Goal: Information Seeking & Learning: Learn about a topic

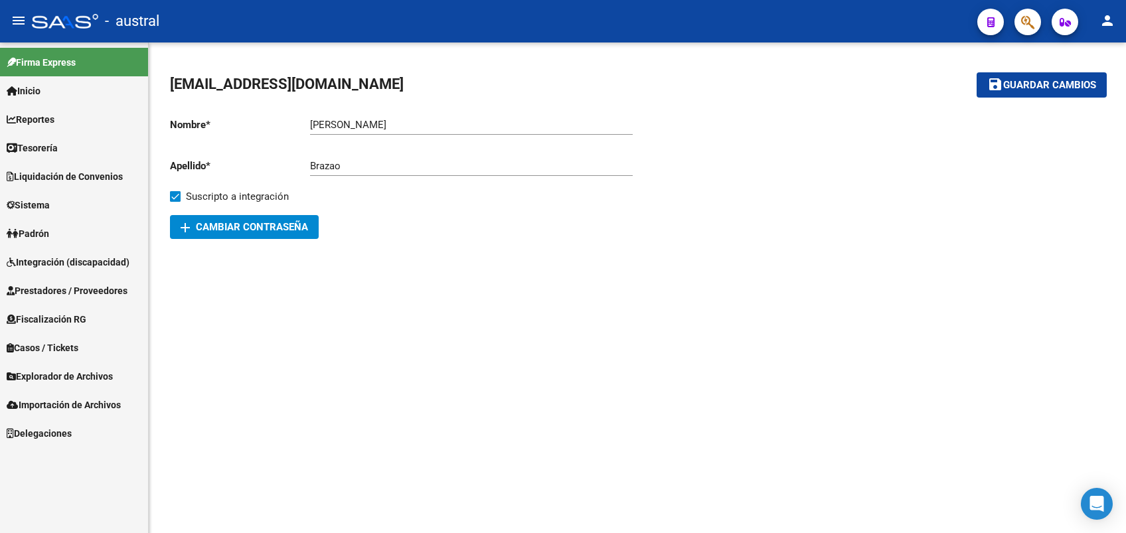
click at [28, 124] on span "Reportes" at bounding box center [31, 119] width 48 height 15
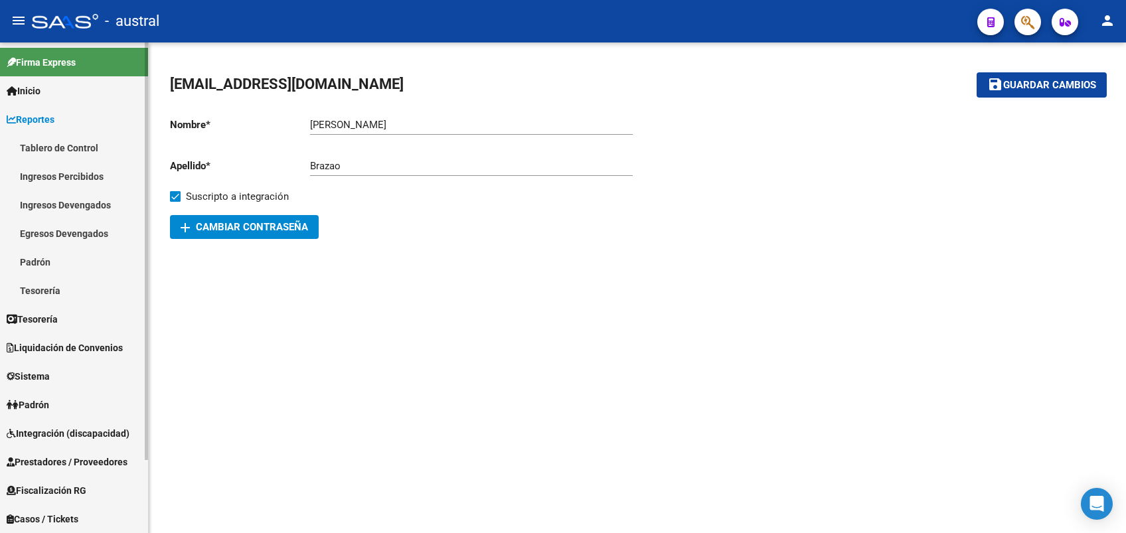
click at [90, 320] on link "Tesorería" at bounding box center [74, 319] width 148 height 29
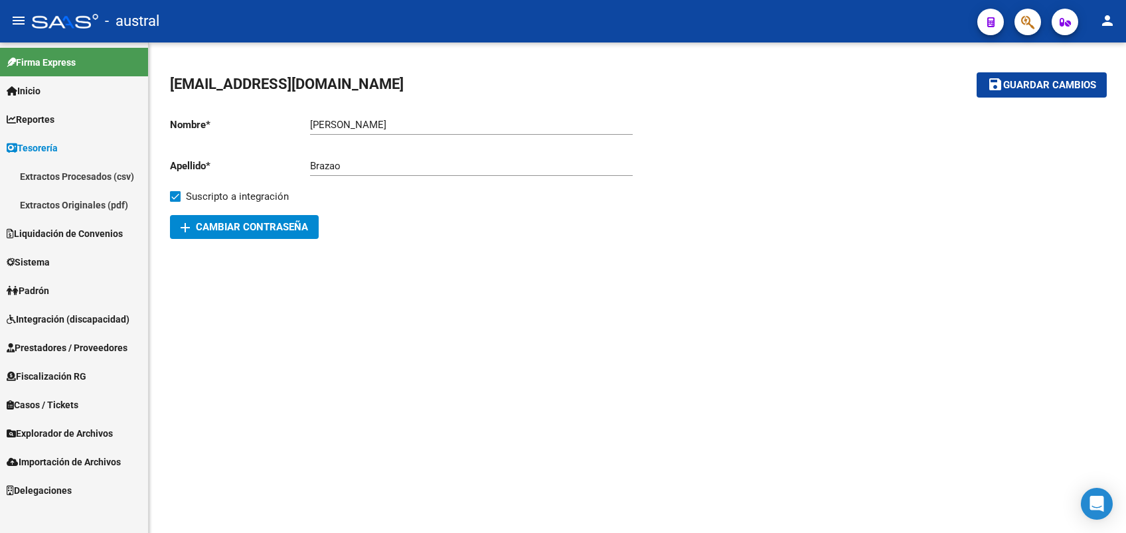
click at [54, 234] on span "Liquidación de Convenios" at bounding box center [65, 233] width 116 height 15
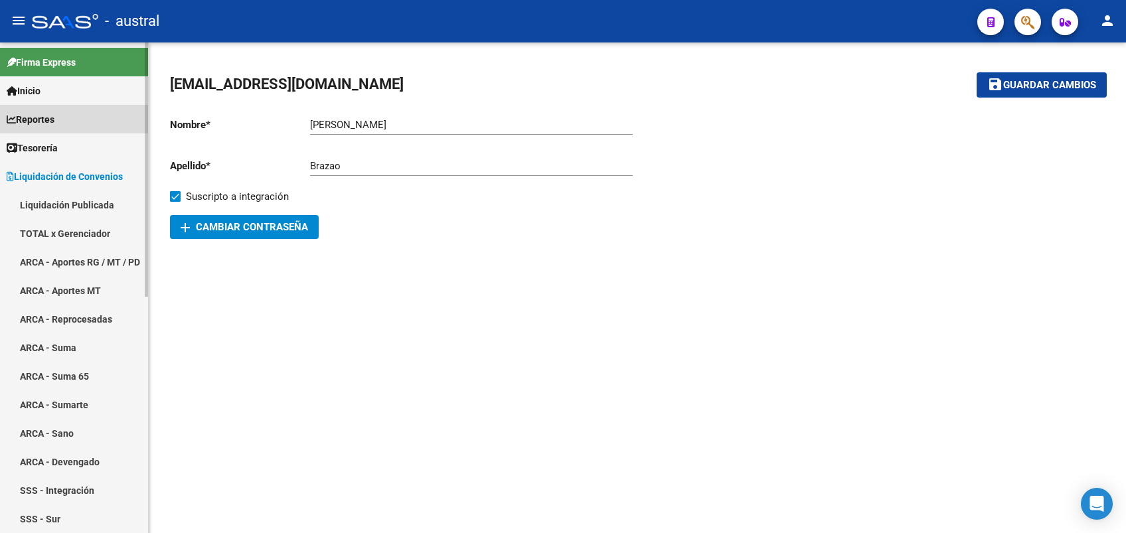
click at [51, 117] on span "Reportes" at bounding box center [31, 119] width 48 height 15
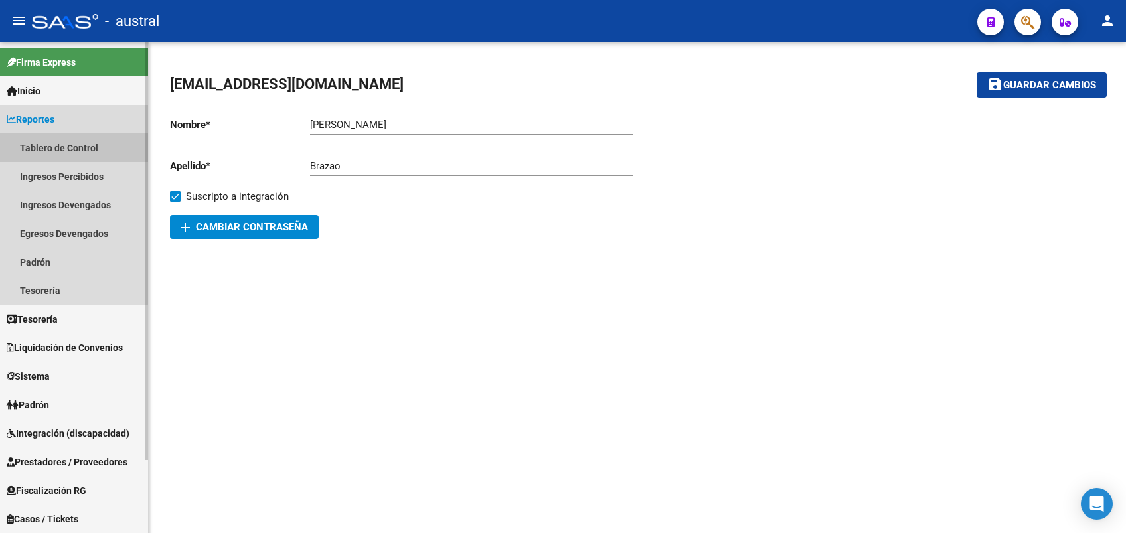
click at [70, 140] on link "Tablero de Control" at bounding box center [74, 147] width 148 height 29
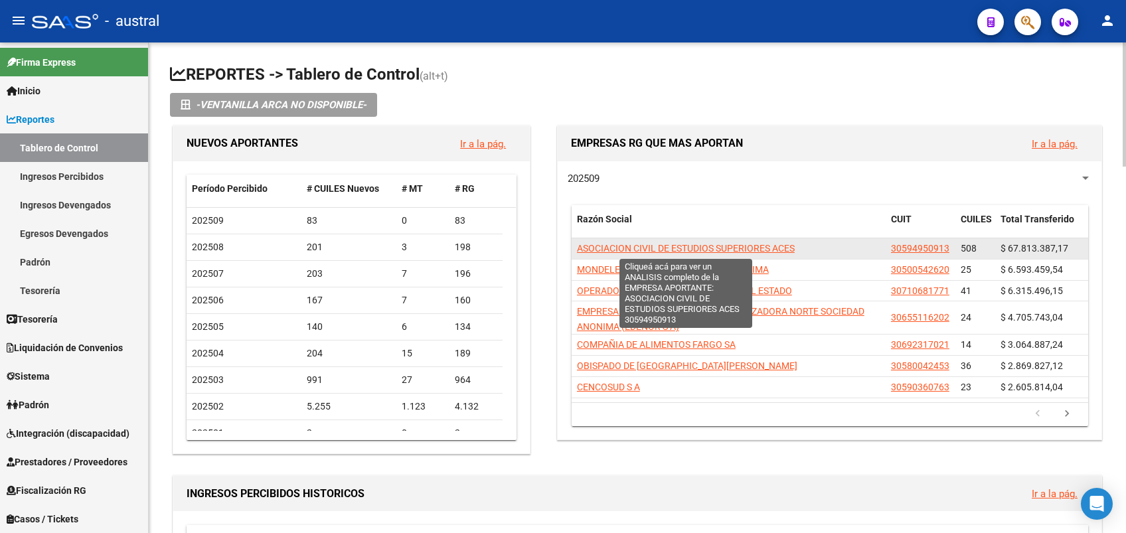
click at [706, 250] on span "ASOCIACION CIVIL DE ESTUDIOS SUPERIORES ACES" at bounding box center [686, 248] width 218 height 11
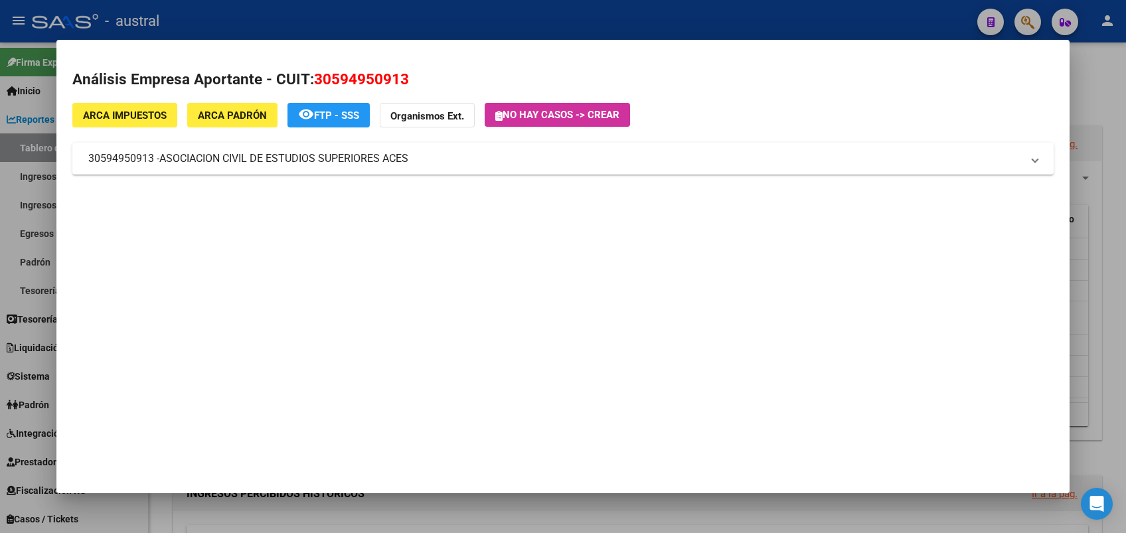
click at [499, 63] on mat-dialog-content "Análisis Empresa Aportante - CUIT: 30594950913 ARCA Impuestos ARCA Padrón remov…" at bounding box center [562, 130] width 1013 height 149
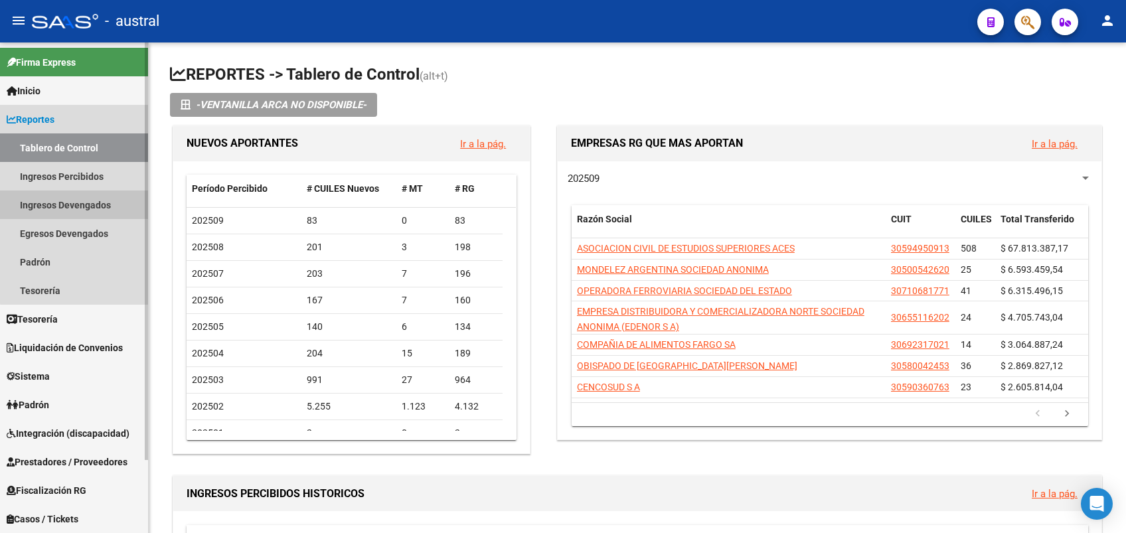
click at [88, 198] on link "Ingresos Devengados" at bounding box center [74, 205] width 148 height 29
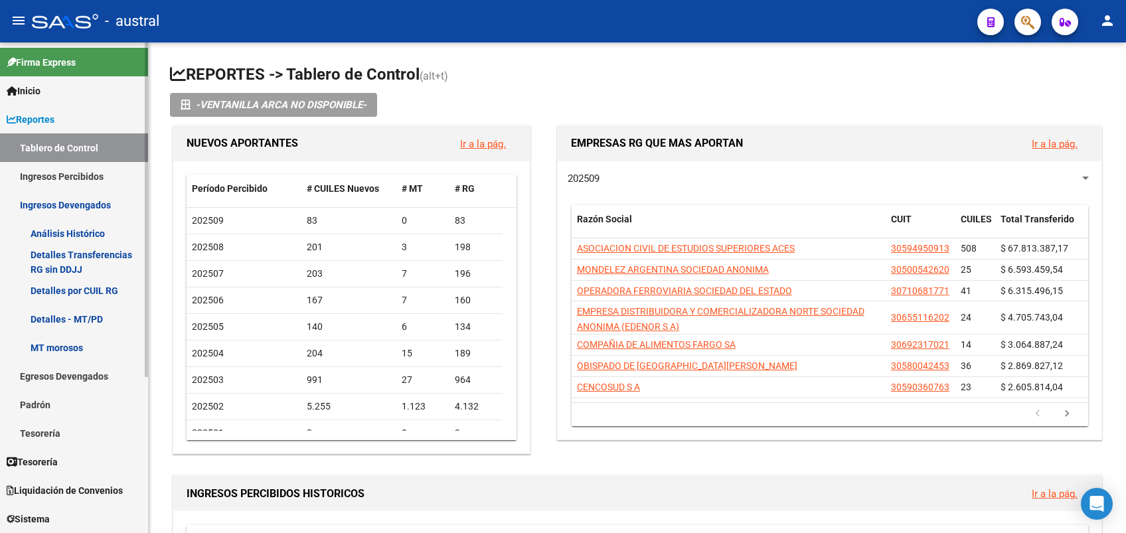
click at [79, 175] on link "Ingresos Percibidos" at bounding box center [74, 176] width 148 height 29
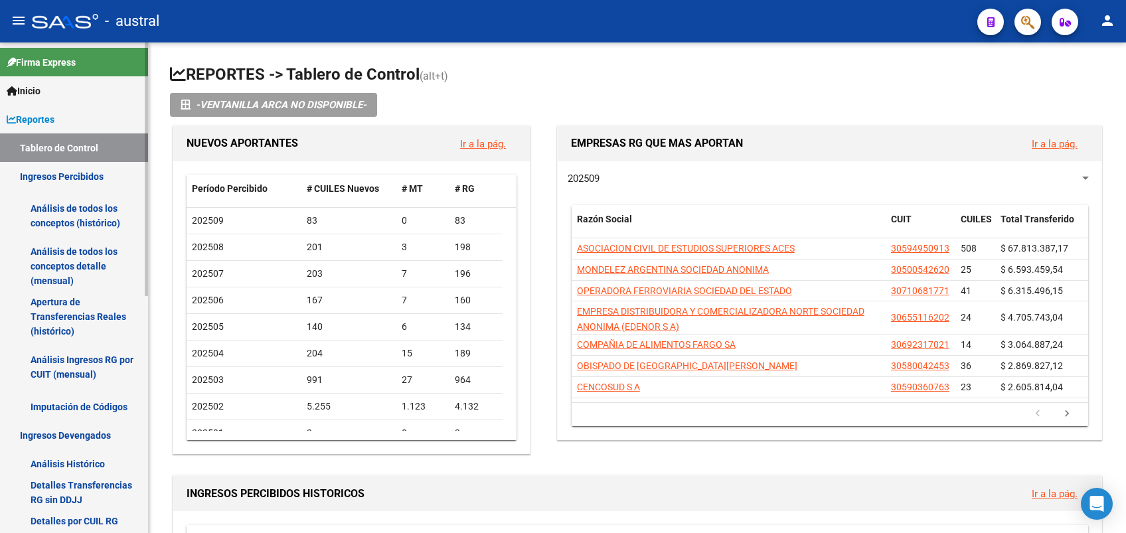
click at [64, 202] on link "Análisis de todos los conceptos (histórico)" at bounding box center [74, 216] width 148 height 50
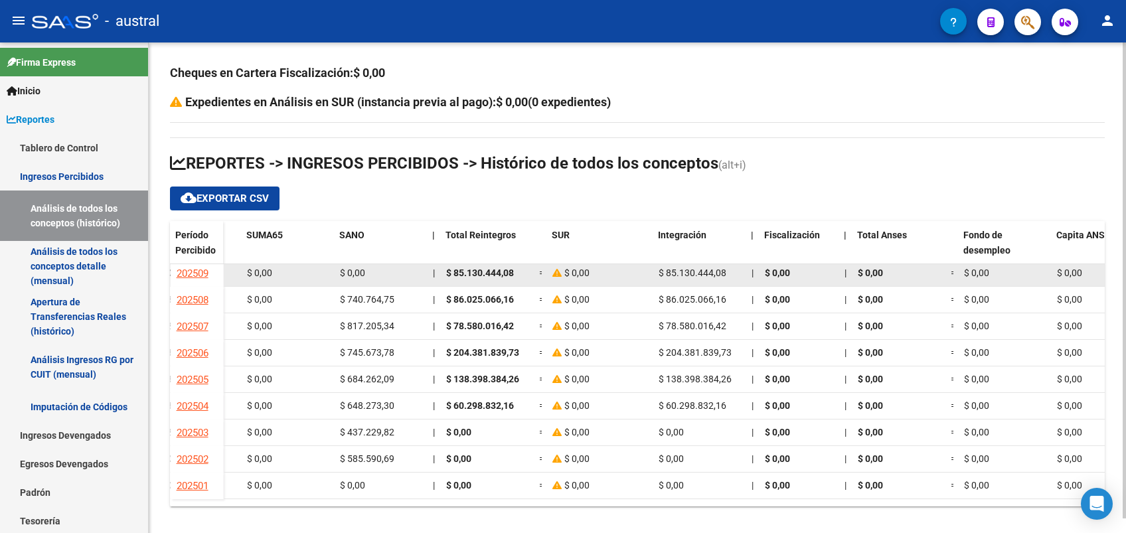
scroll to position [0, 788]
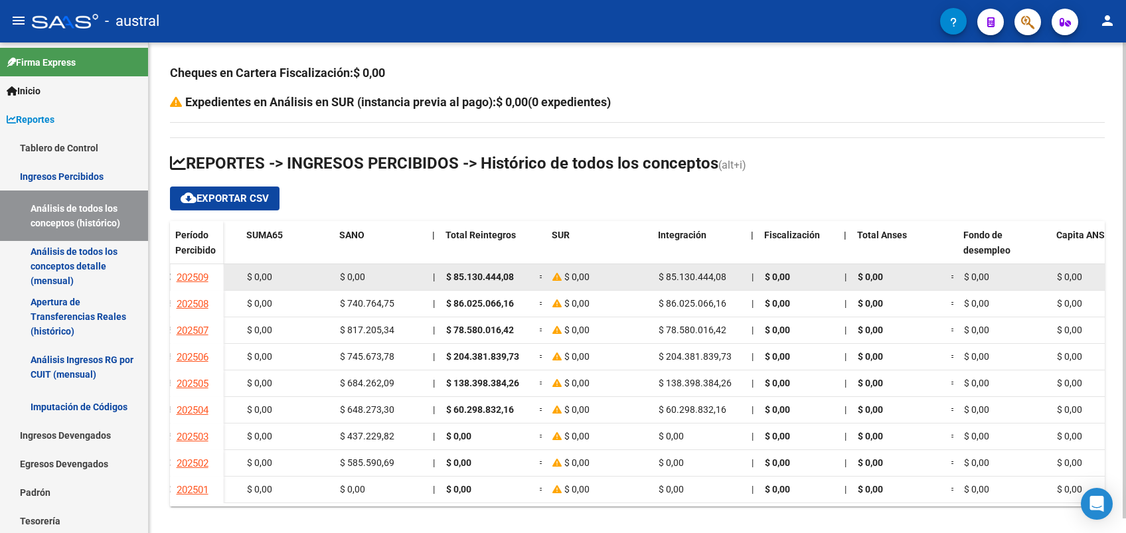
click at [555, 279] on icon at bounding box center [558, 276] width 12 height 9
click at [558, 279] on icon at bounding box center [558, 276] width 12 height 9
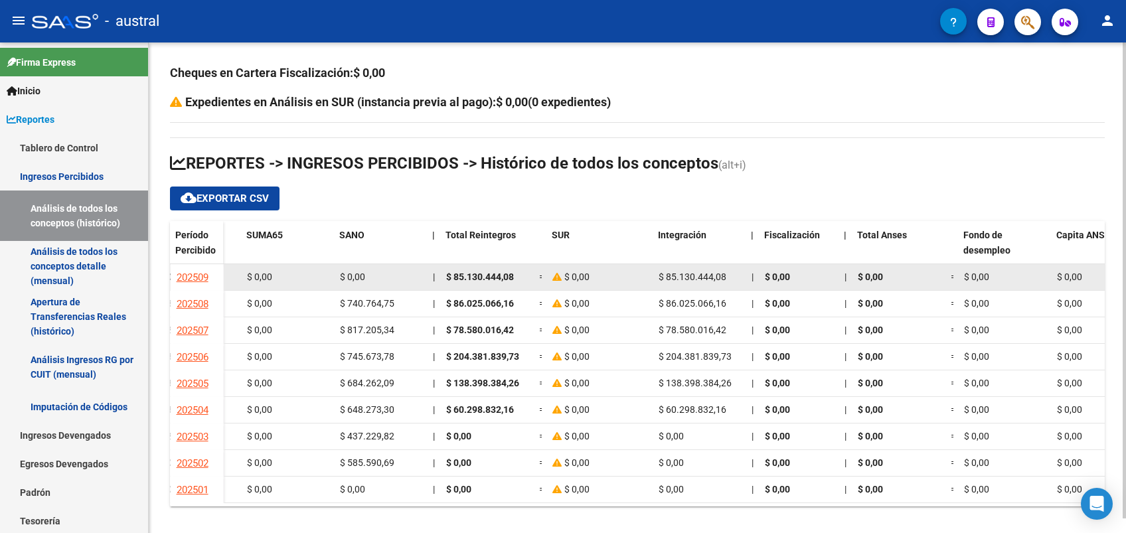
drag, startPoint x: 558, startPoint y: 279, endPoint x: 414, endPoint y: 275, distance: 144.1
click at [558, 279] on icon at bounding box center [558, 276] width 12 height 9
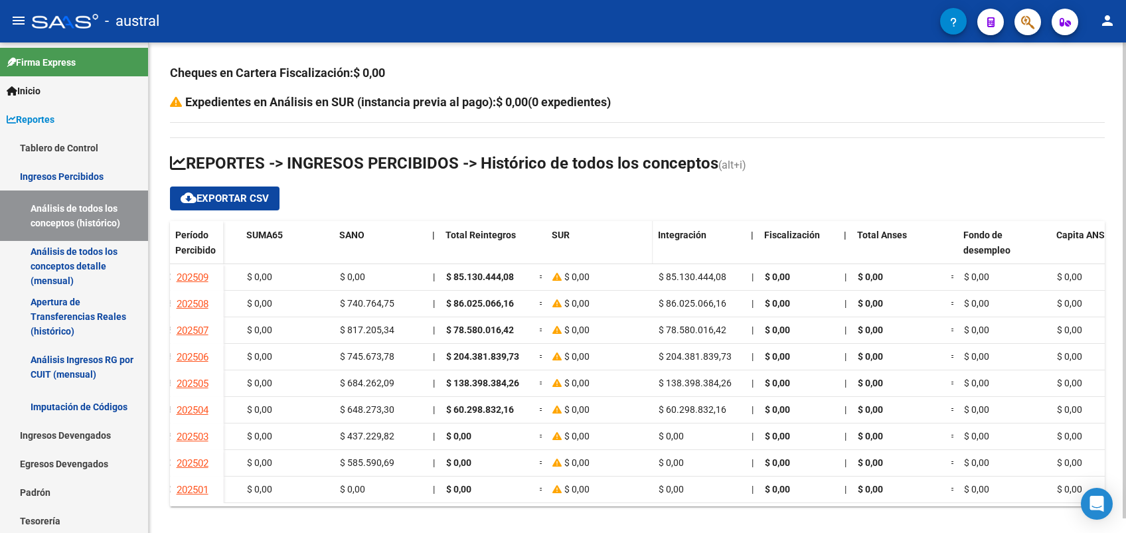
click at [566, 240] on div "SUR" at bounding box center [600, 235] width 96 height 15
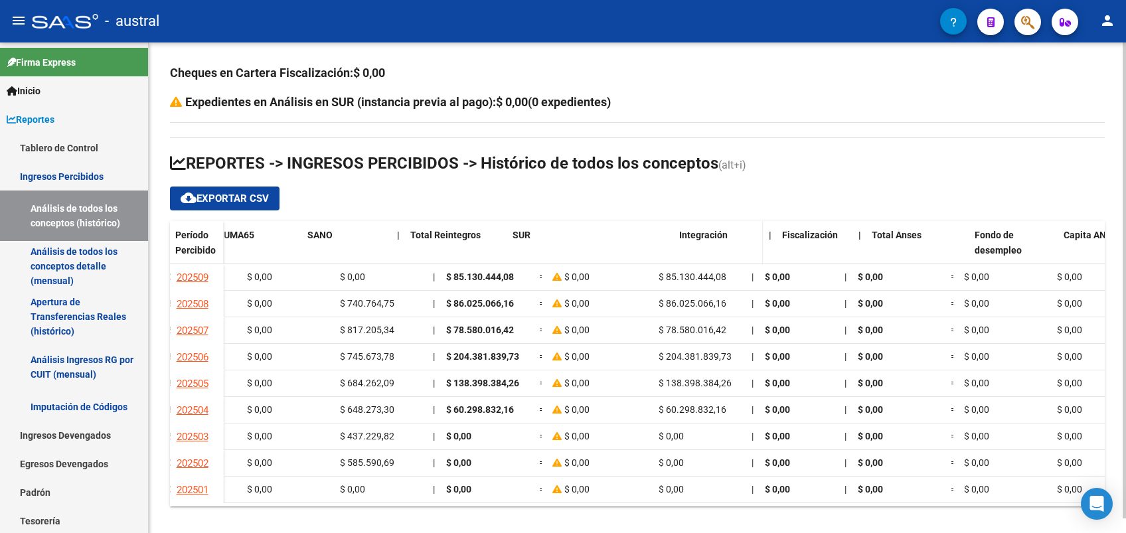
drag, startPoint x: 651, startPoint y: 234, endPoint x: 741, endPoint y: 236, distance: 90.3
click at [741, 236] on div "Total Percibido | Transferencias Diarias Transferencias Reales Hospitales/Trans…" at bounding box center [341, 249] width 1815 height 56
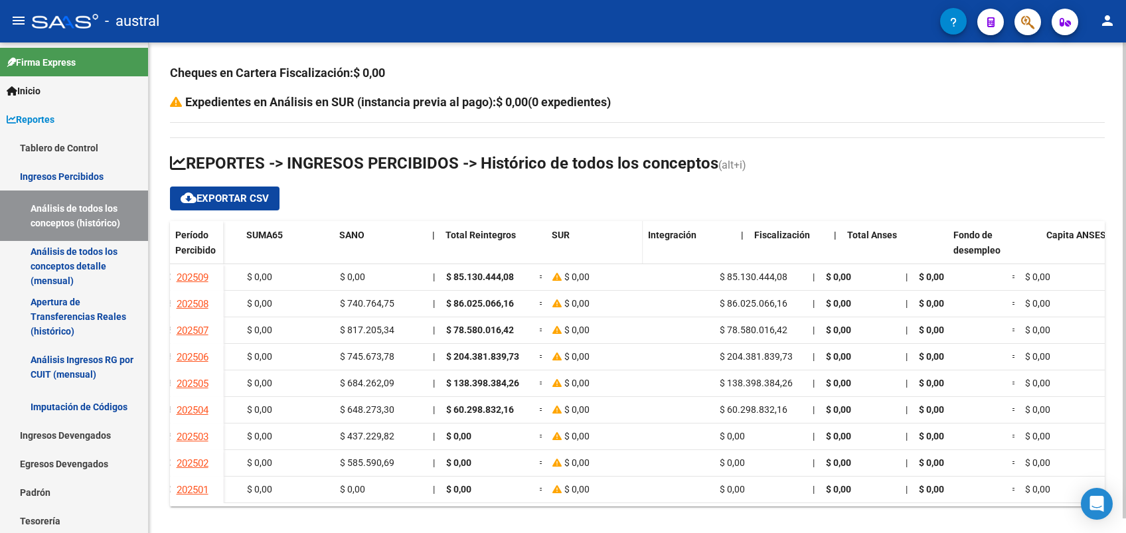
drag, startPoint x: 711, startPoint y: 244, endPoint x: 605, endPoint y: 245, distance: 106.2
click at [605, 245] on datatable-header-cell "SUR" at bounding box center [594, 249] width 96 height 56
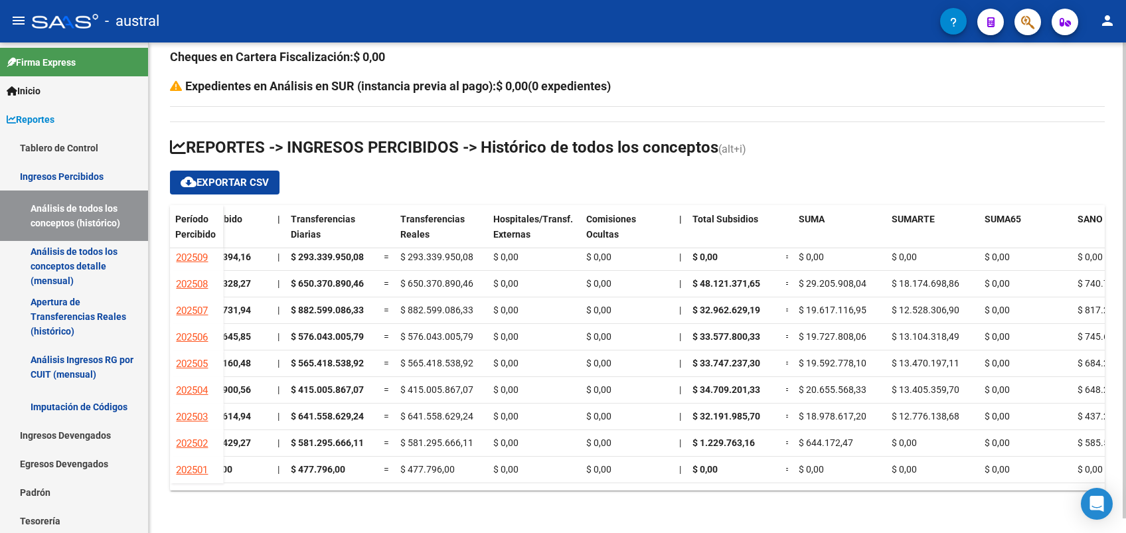
scroll to position [17, 0]
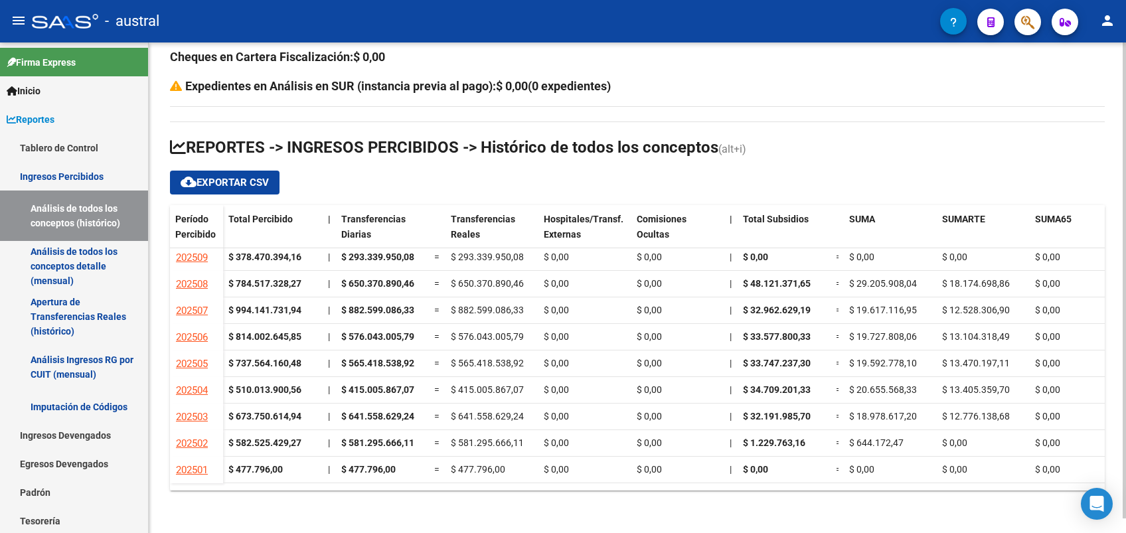
drag, startPoint x: 480, startPoint y: 90, endPoint x: 612, endPoint y: 89, distance: 132.1
click at [611, 89] on strong "Expedientes en Análisis en SUR (instancia previa al pago): $ 0,00(0 expedientes)" at bounding box center [397, 86] width 425 height 14
click at [611, 89] on div "$ 0,00(0 expedientes)" at bounding box center [553, 86] width 115 height 19
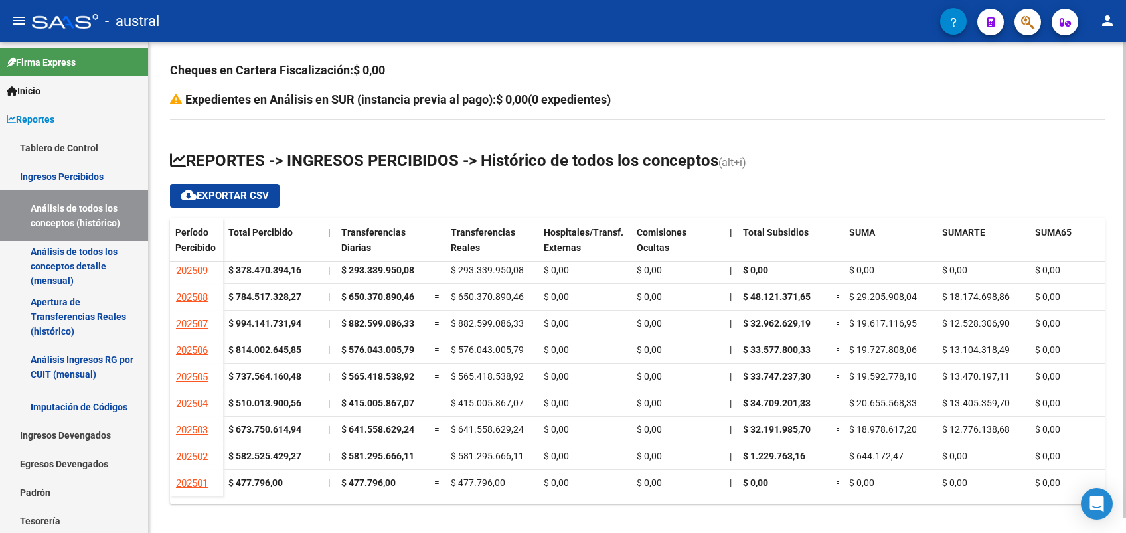
scroll to position [0, 0]
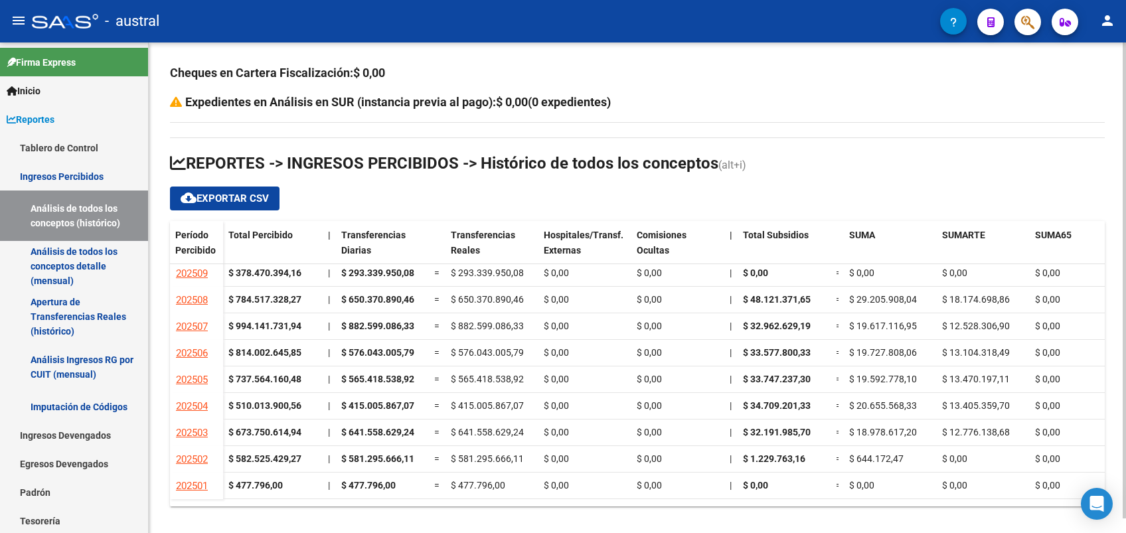
click at [175, 102] on icon at bounding box center [177, 102] width 15 height 12
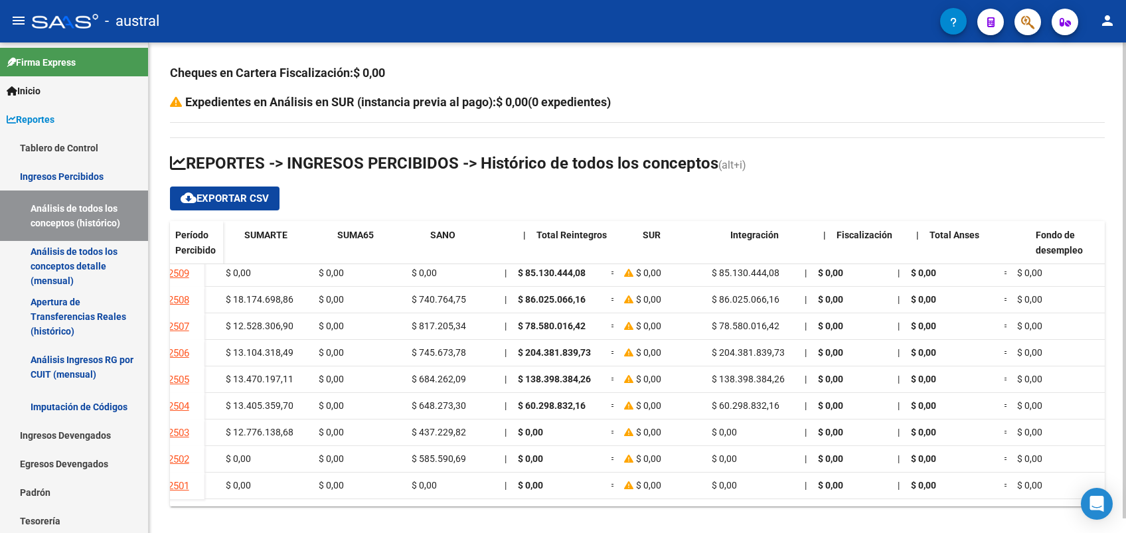
scroll to position [17, 735]
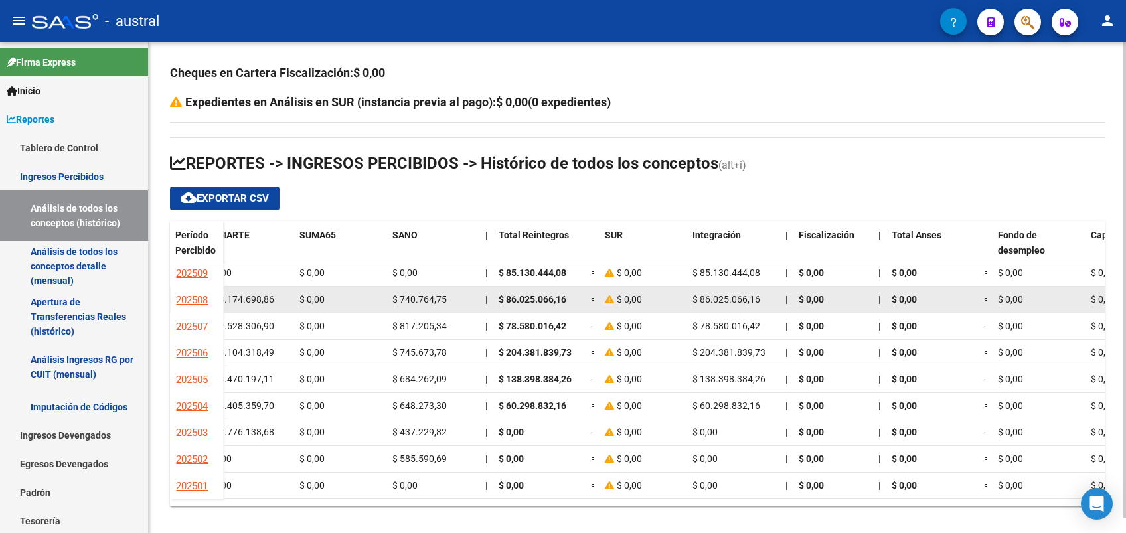
drag, startPoint x: 628, startPoint y: 284, endPoint x: 645, endPoint y: 284, distance: 16.6
click at [645, 292] on div "$ 0,00" at bounding box center [643, 299] width 77 height 15
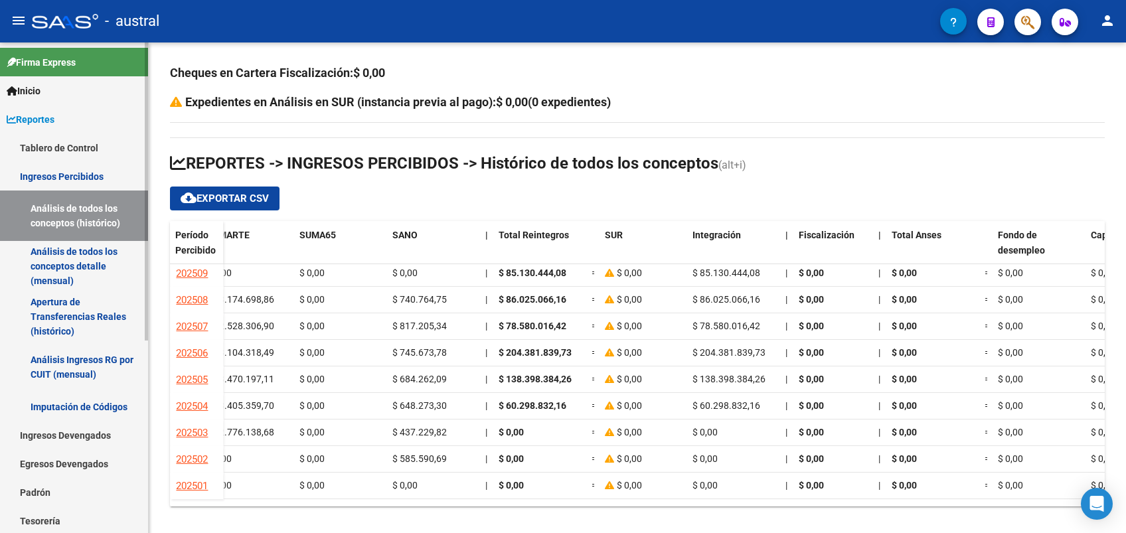
click at [46, 266] on link "Análisis de todos los conceptos detalle (mensual)" at bounding box center [74, 266] width 148 height 50
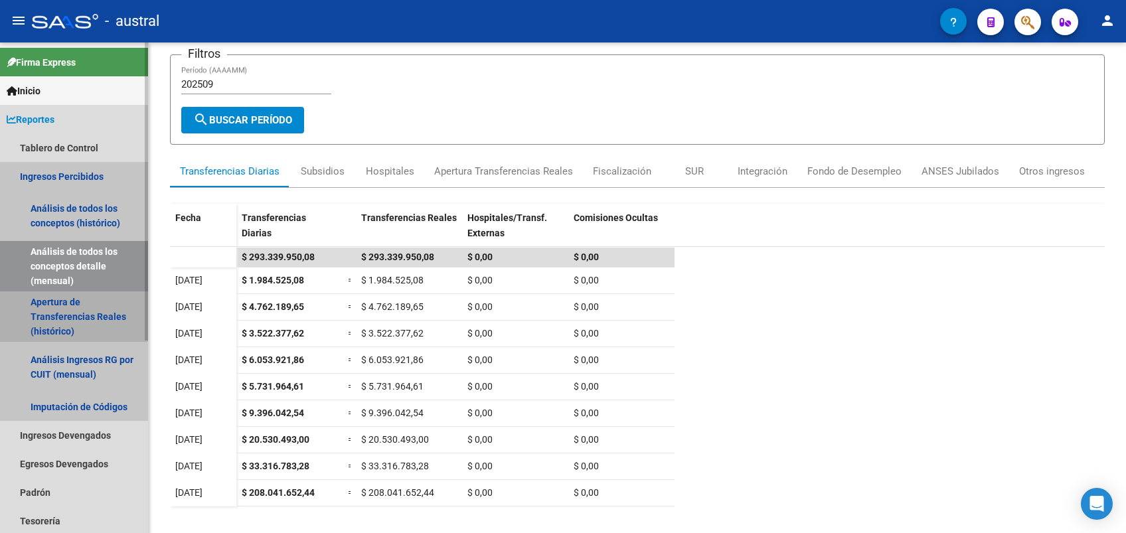
click at [91, 305] on link "Apertura de Transferencias Reales (histórico)" at bounding box center [74, 316] width 148 height 50
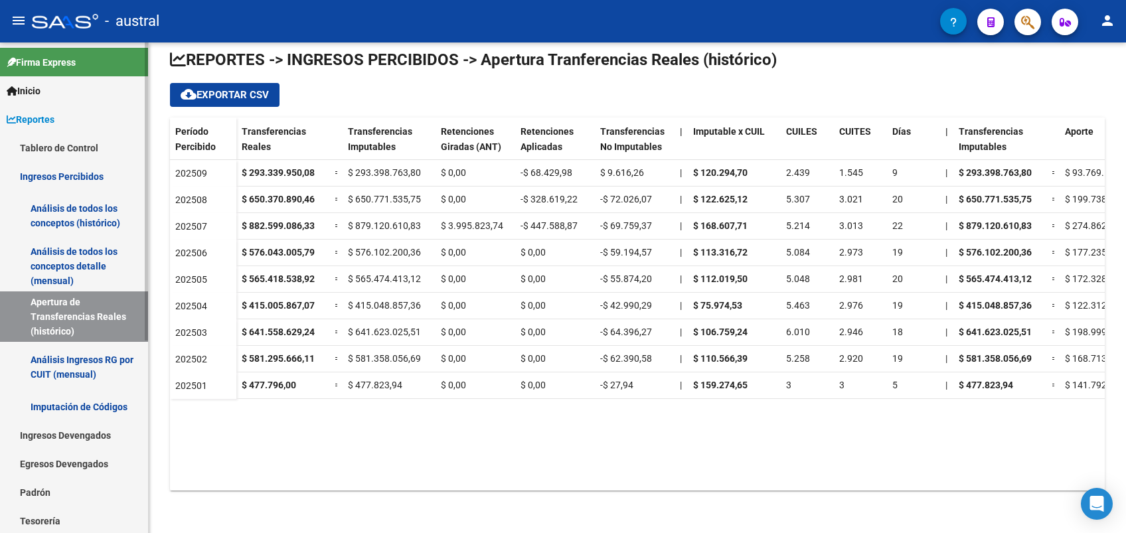
click at [88, 404] on link "Imputación de Códigos" at bounding box center [74, 406] width 148 height 29
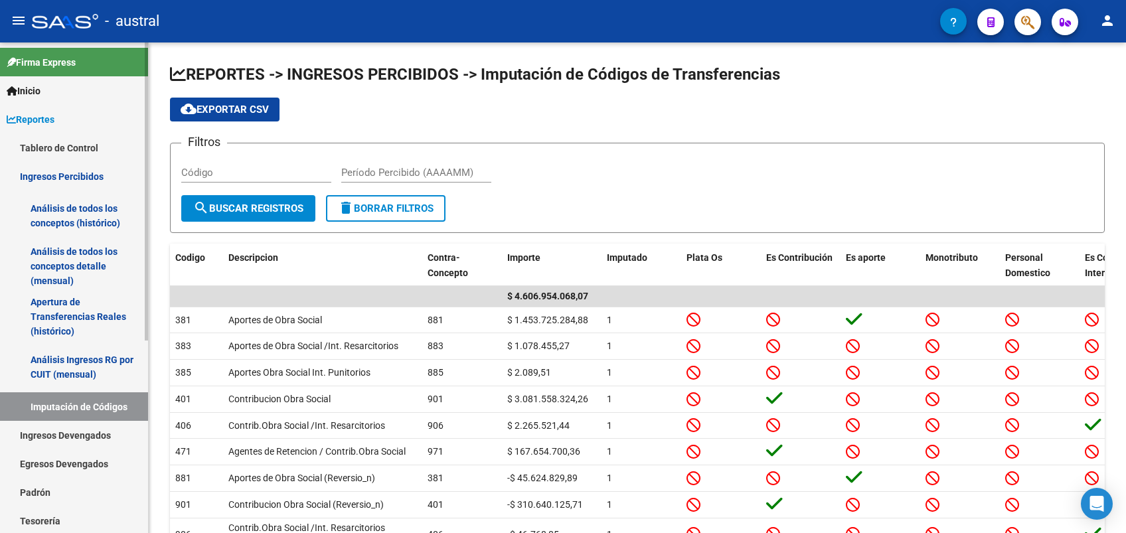
click at [80, 355] on link "Análisis Ingresos RG por CUIT (mensual)" at bounding box center [74, 367] width 148 height 50
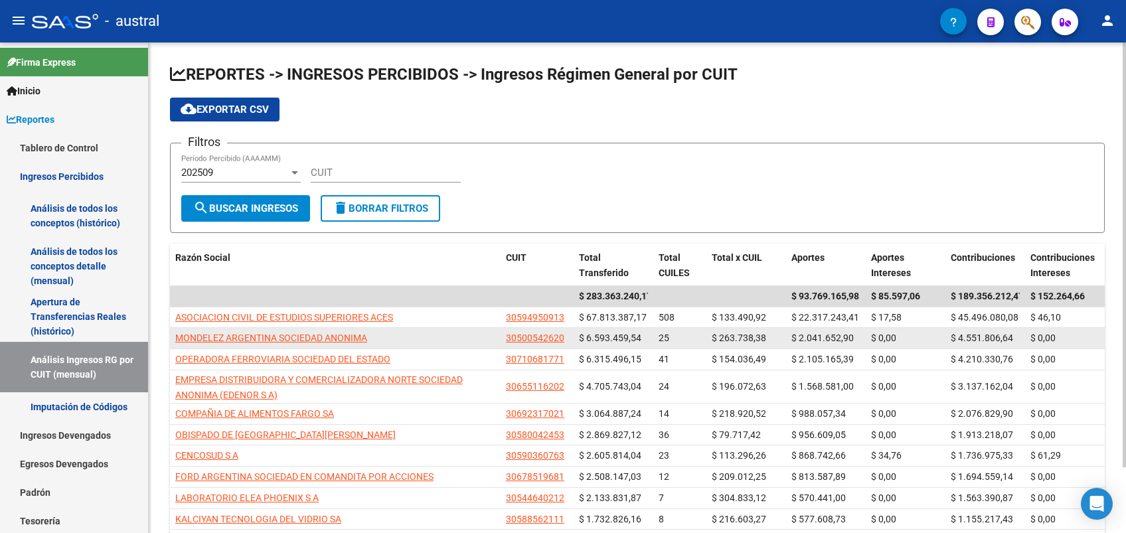
scroll to position [76, 0]
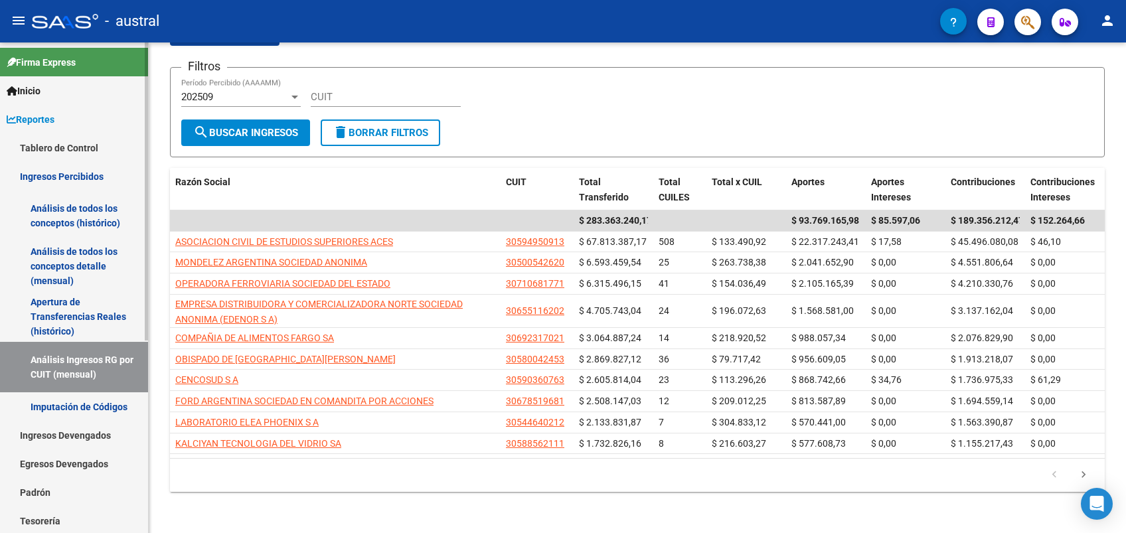
click at [73, 208] on link "Análisis de todos los conceptos (histórico)" at bounding box center [74, 216] width 148 height 50
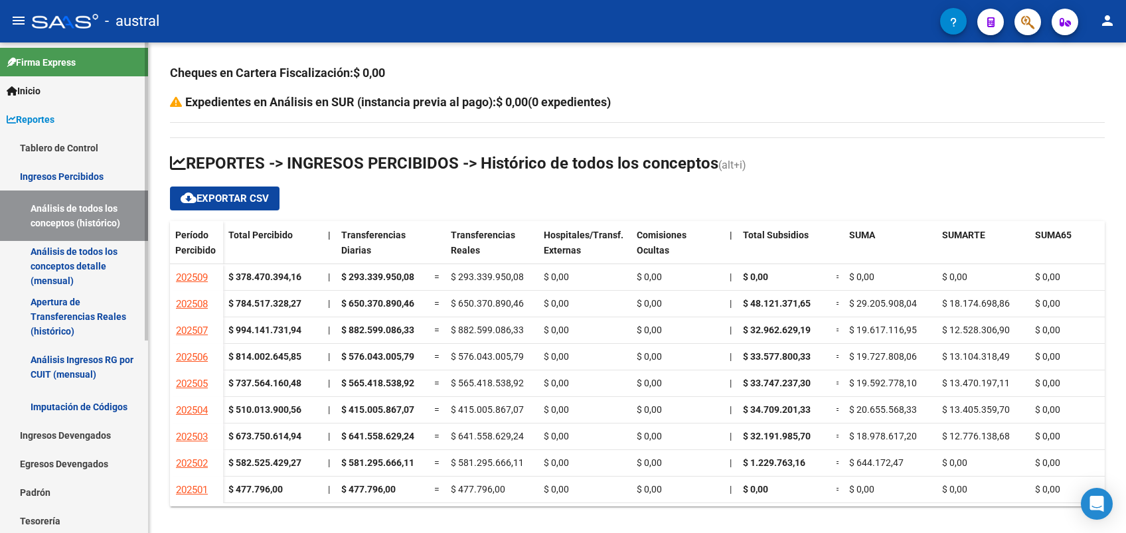
click at [54, 256] on link "Análisis de todos los conceptos detalle (mensual)" at bounding box center [74, 266] width 148 height 50
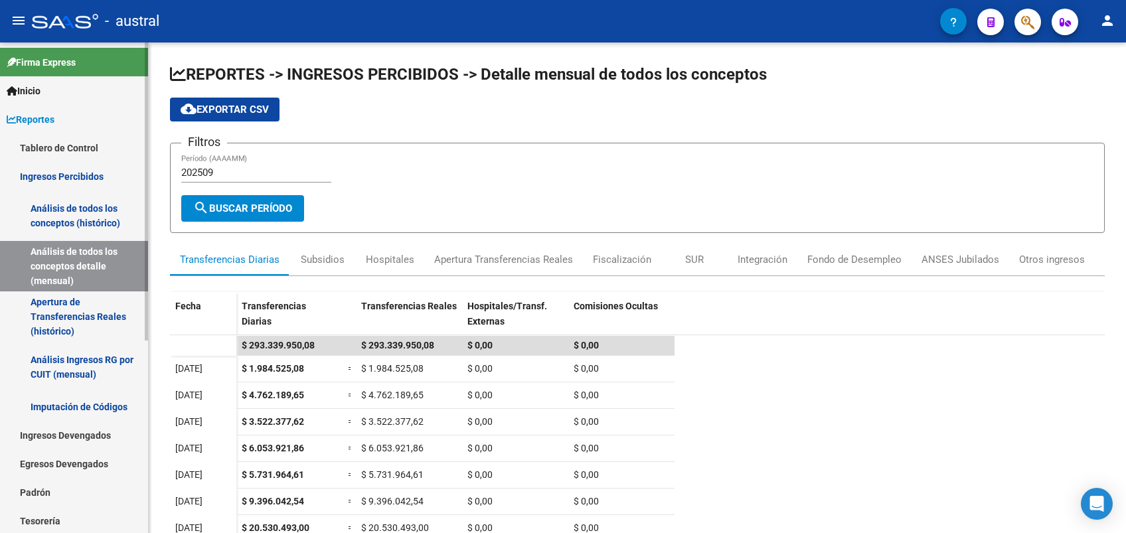
click at [59, 230] on link "Análisis de todos los conceptos (histórico)" at bounding box center [74, 216] width 148 height 50
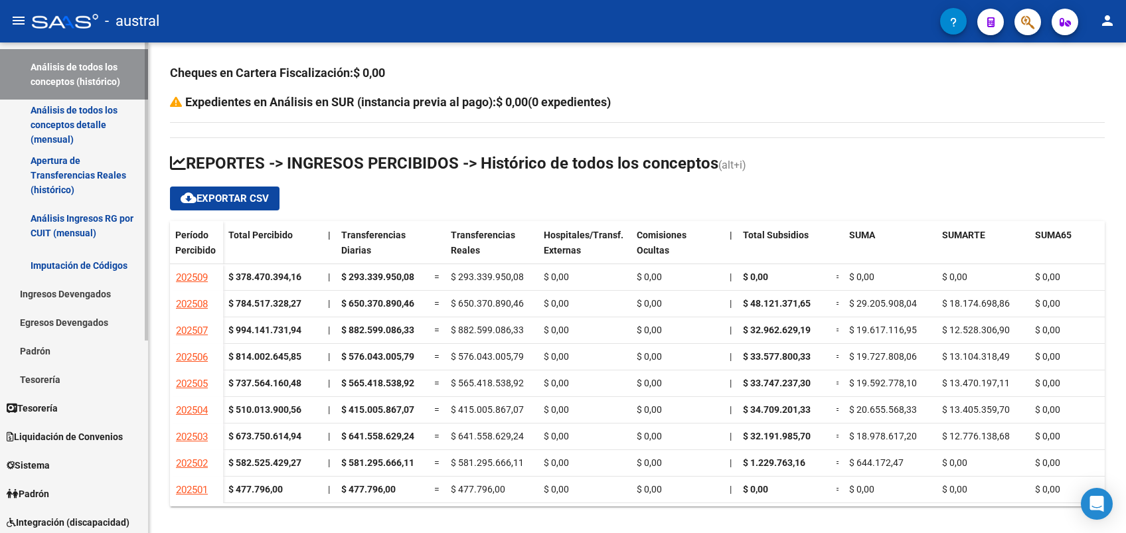
scroll to position [177, 0]
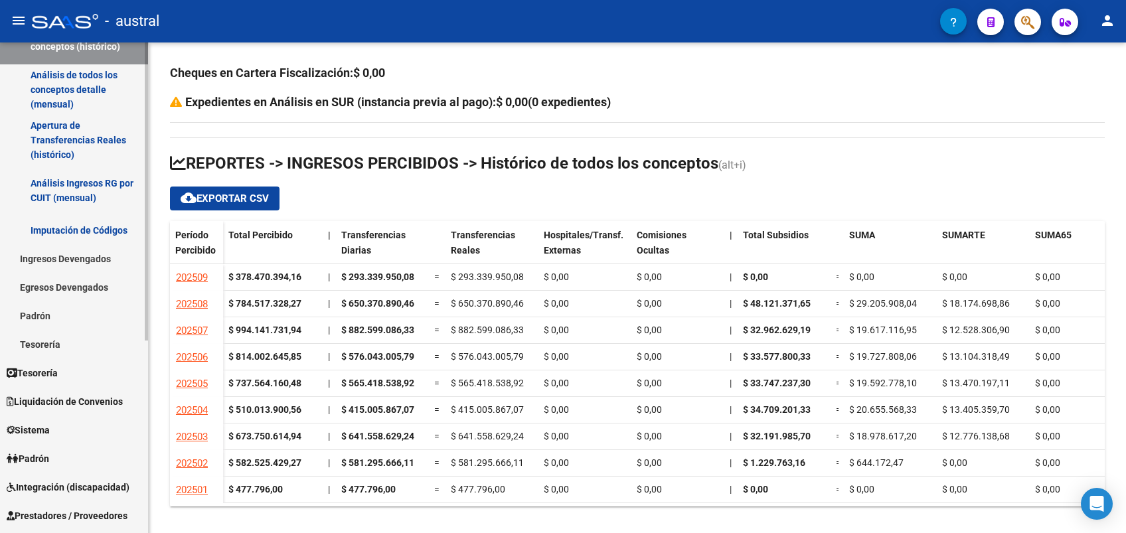
click at [74, 403] on span "Liquidación de Convenios" at bounding box center [65, 401] width 116 height 15
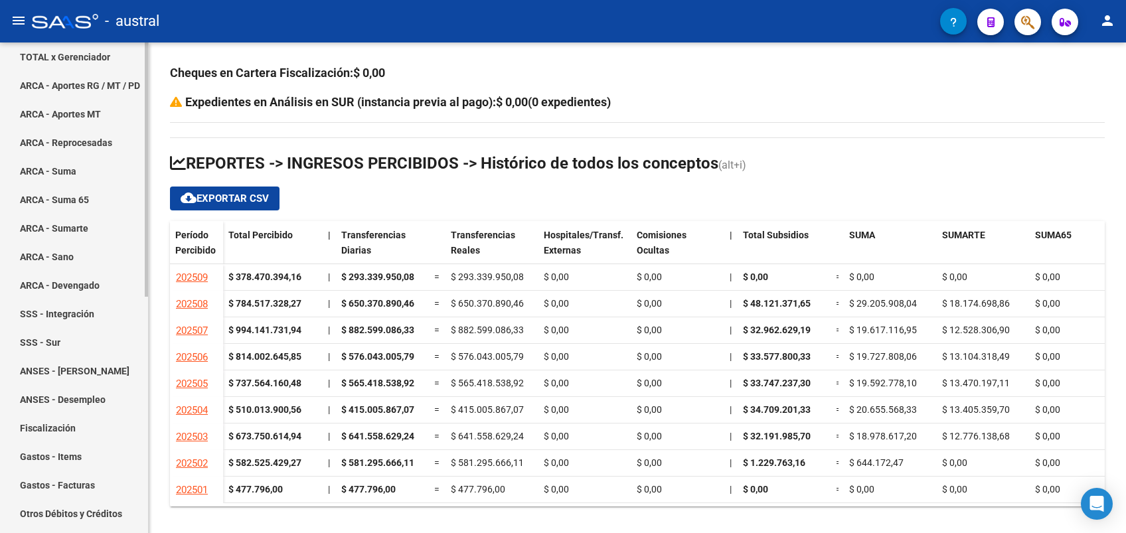
scroll to position [0, 0]
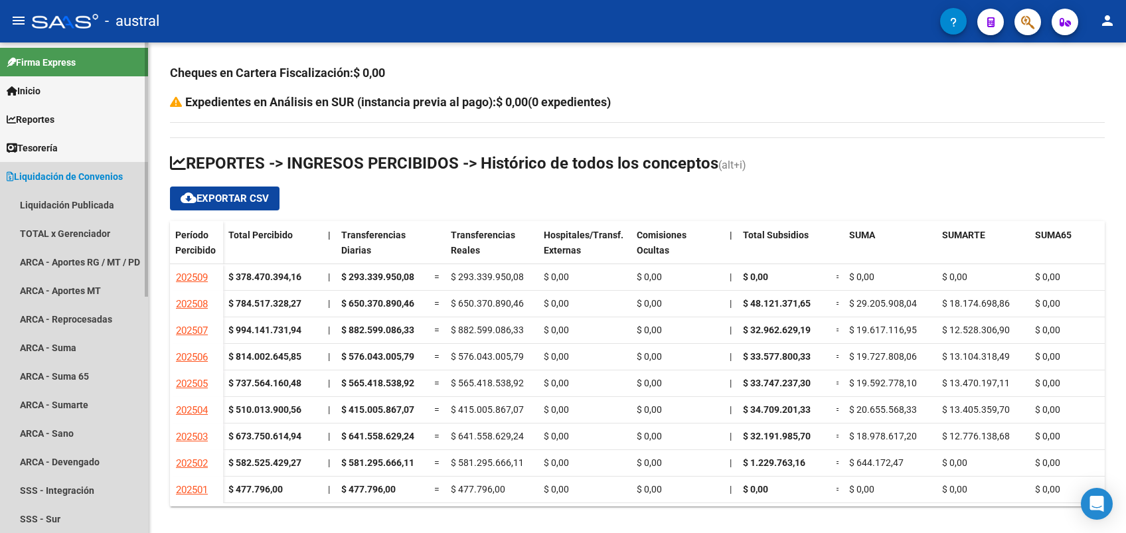
click at [103, 174] on span "Liquidación de Convenios" at bounding box center [65, 176] width 116 height 15
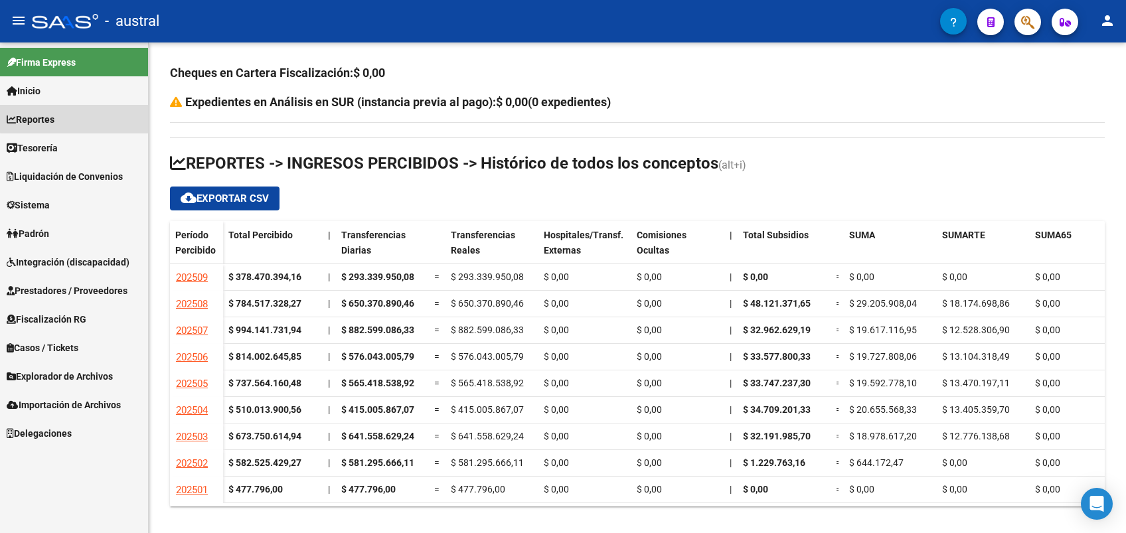
click at [78, 118] on link "Reportes" at bounding box center [74, 119] width 148 height 29
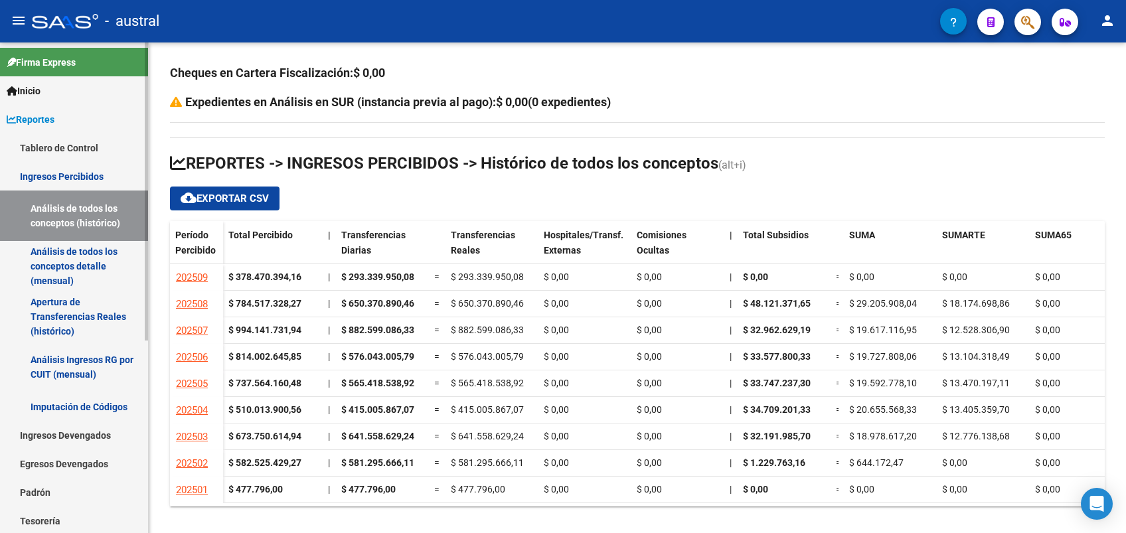
click at [86, 212] on link "Análisis de todos los conceptos (histórico)" at bounding box center [74, 216] width 148 height 50
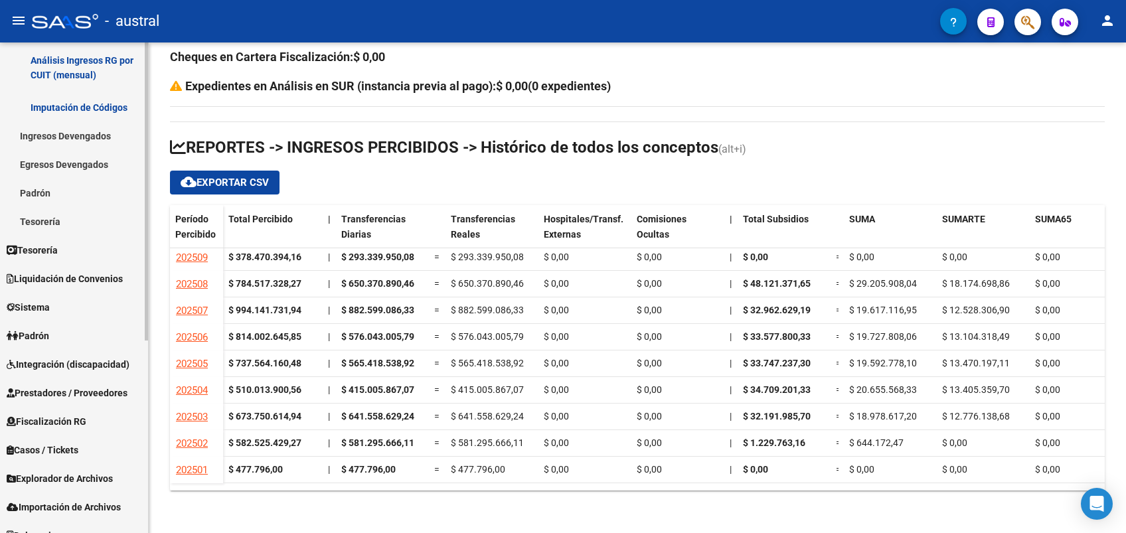
scroll to position [316, 0]
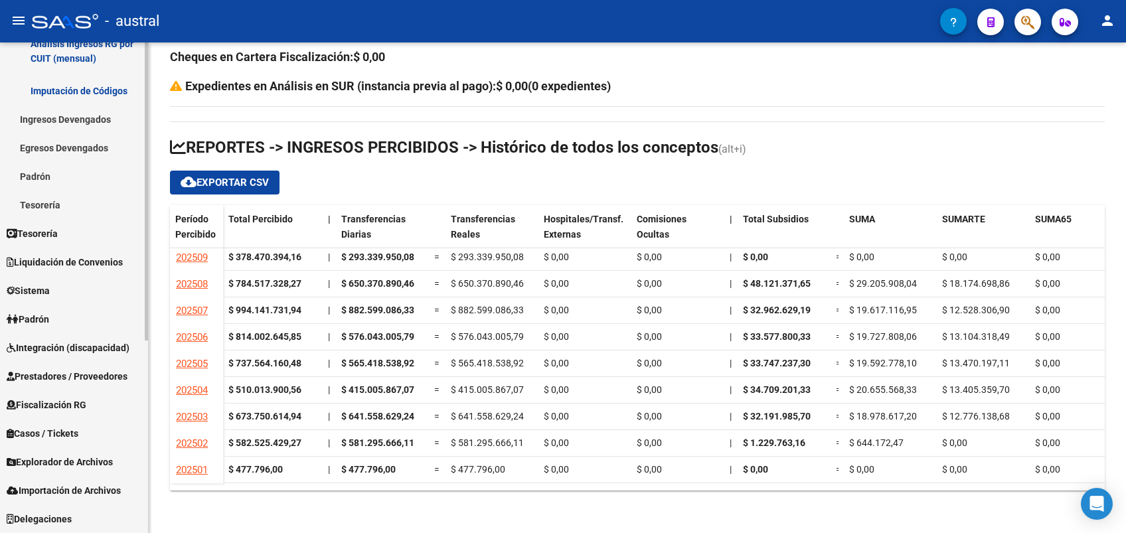
click at [97, 334] on link "Integración (discapacidad)" at bounding box center [74, 347] width 148 height 29
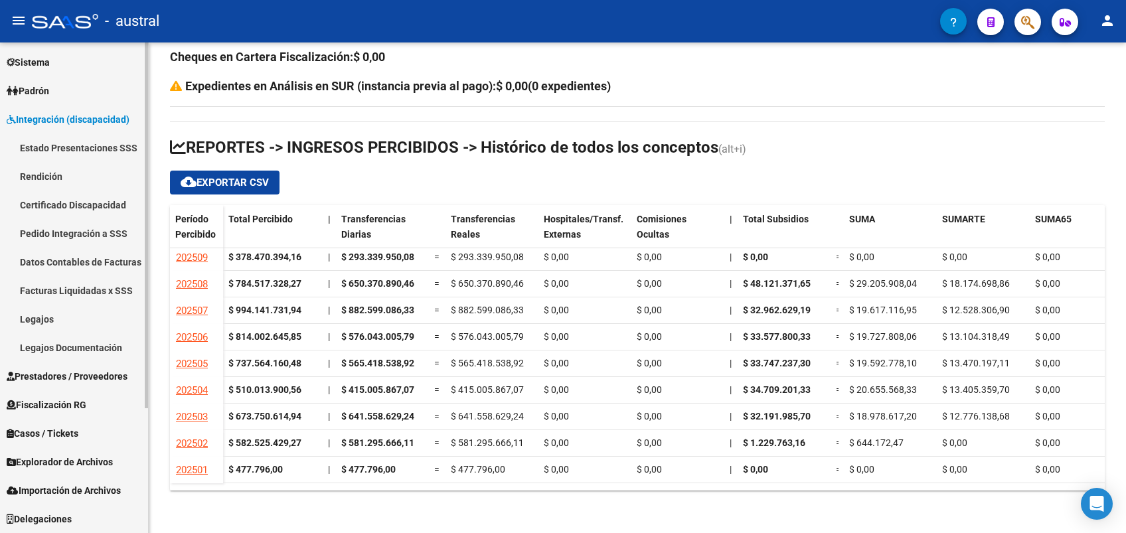
scroll to position [143, 0]
click at [62, 124] on span "Integración (discapacidad)" at bounding box center [68, 119] width 123 height 15
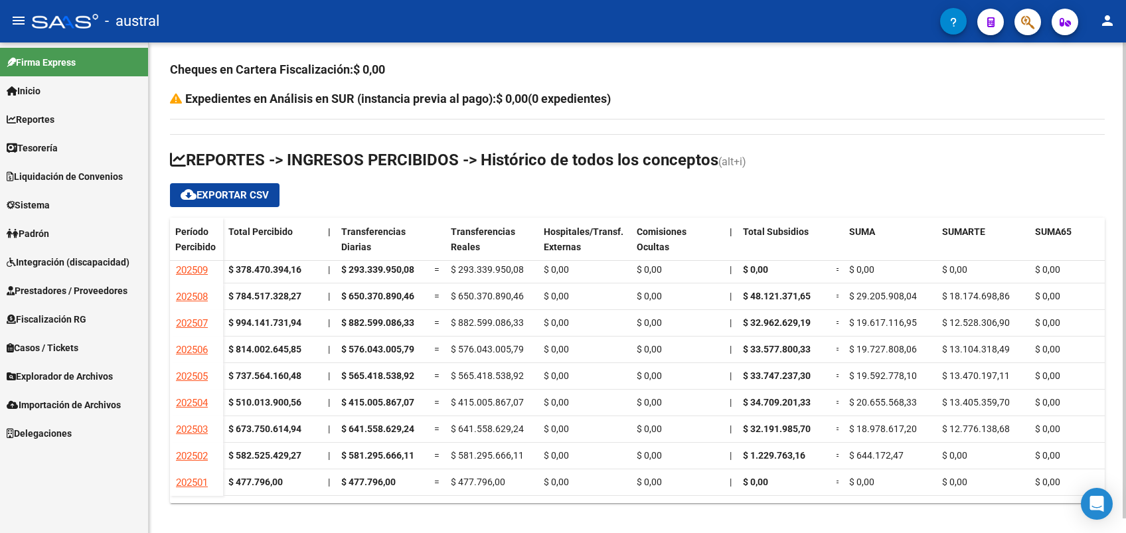
scroll to position [0, 0]
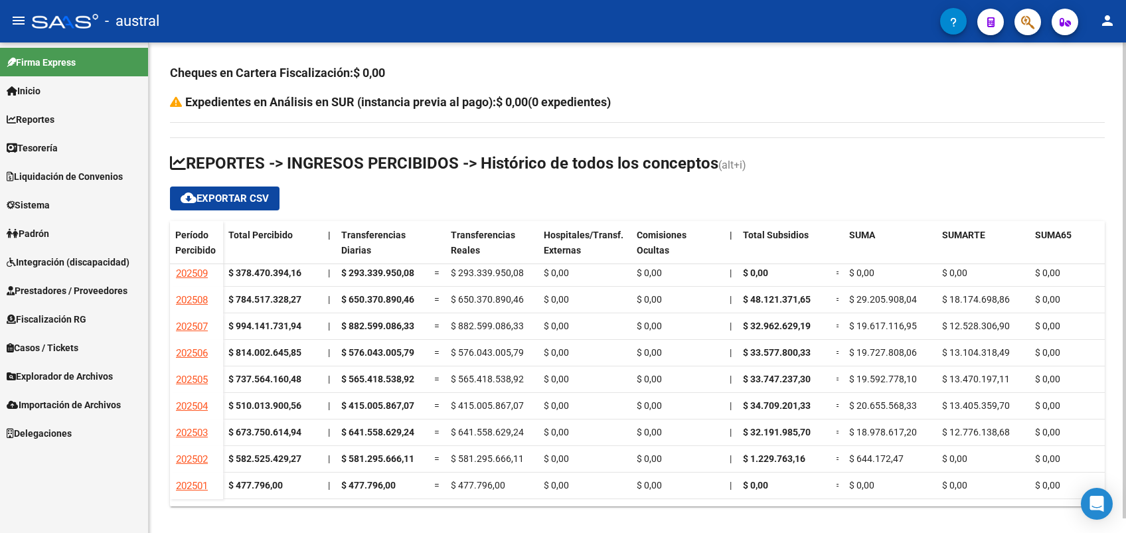
drag, startPoint x: 250, startPoint y: 103, endPoint x: 722, endPoint y: 73, distance: 473.5
click at [722, 73] on div "Cheques en Cartera Fiscalización: $ 0,00 Expedientes en Análisis en SUR (instan…" at bounding box center [637, 285] width 935 height 443
click at [722, 73] on h3 "Cheques en Cartera Fiscalización: $ 0,00" at bounding box center [637, 73] width 935 height 19
click at [60, 97] on link "Inicio" at bounding box center [74, 90] width 148 height 29
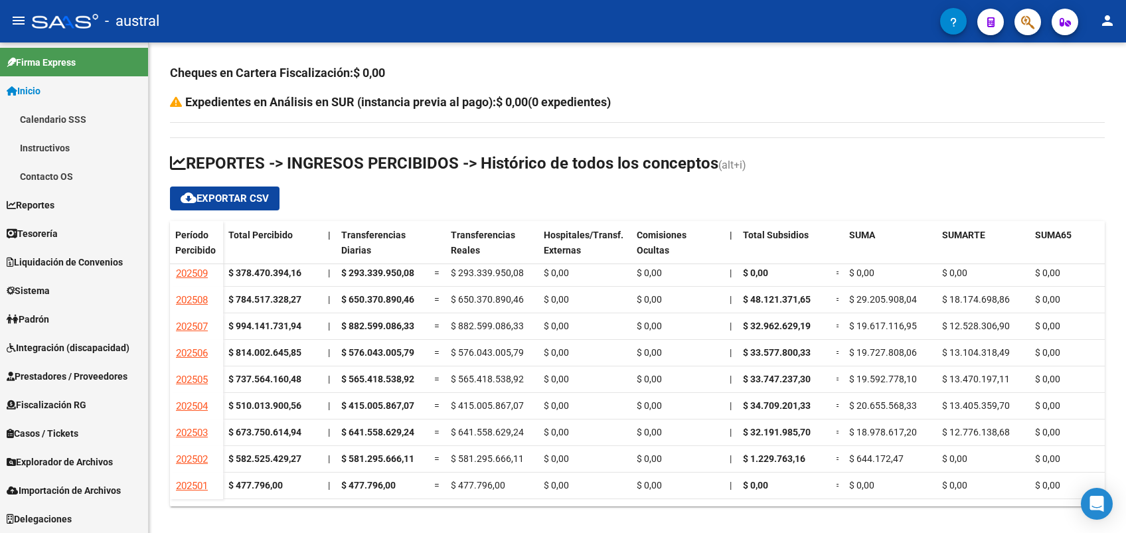
click at [64, 205] on link "Reportes" at bounding box center [74, 205] width 148 height 29
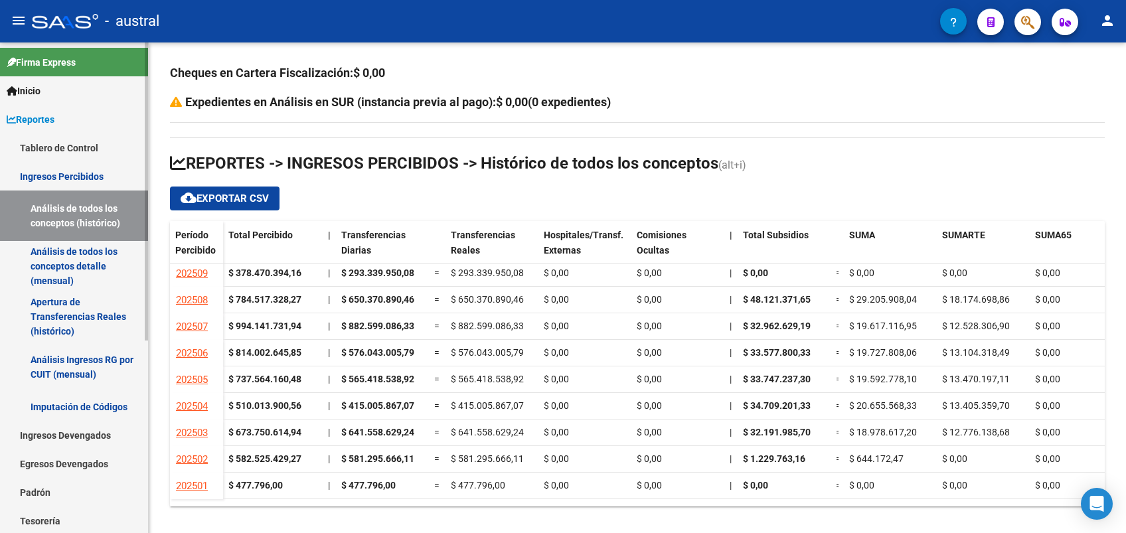
click at [69, 143] on link "Tablero de Control" at bounding box center [74, 147] width 148 height 29
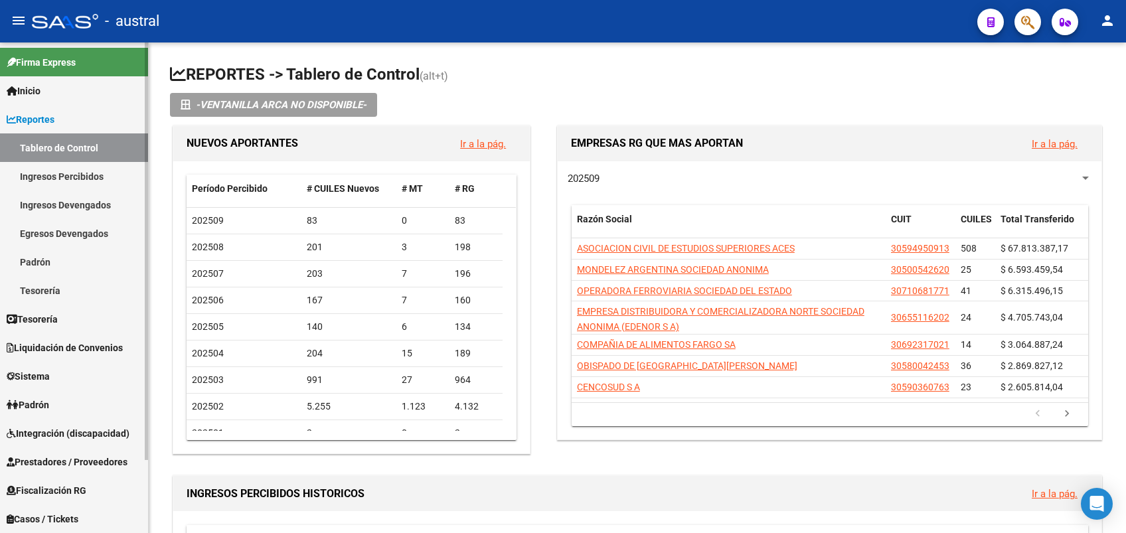
click at [82, 171] on link "Ingresos Percibidos" at bounding box center [74, 176] width 148 height 29
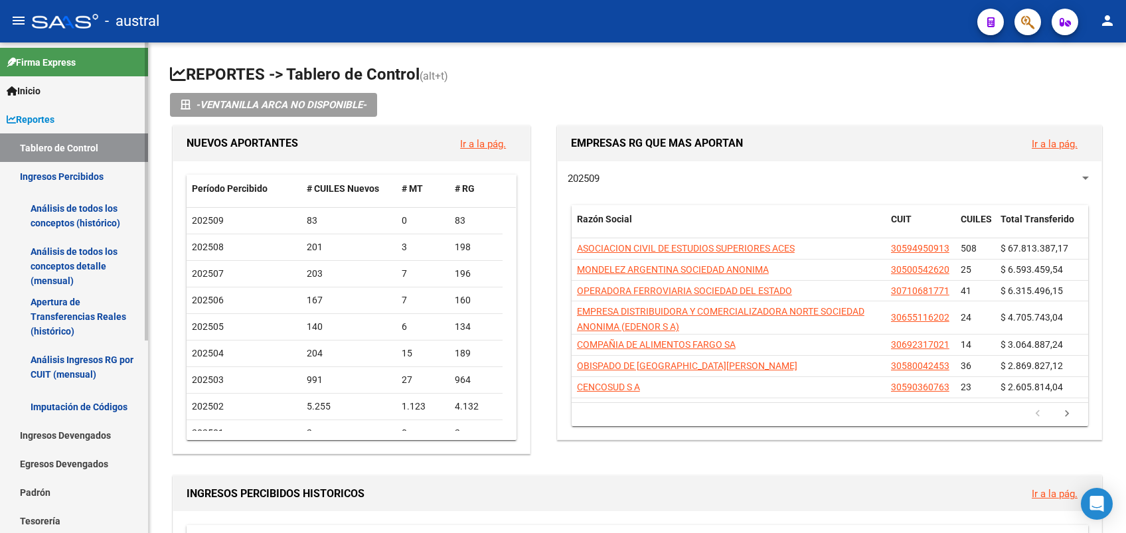
click at [82, 143] on link "Tablero de Control" at bounding box center [74, 147] width 148 height 29
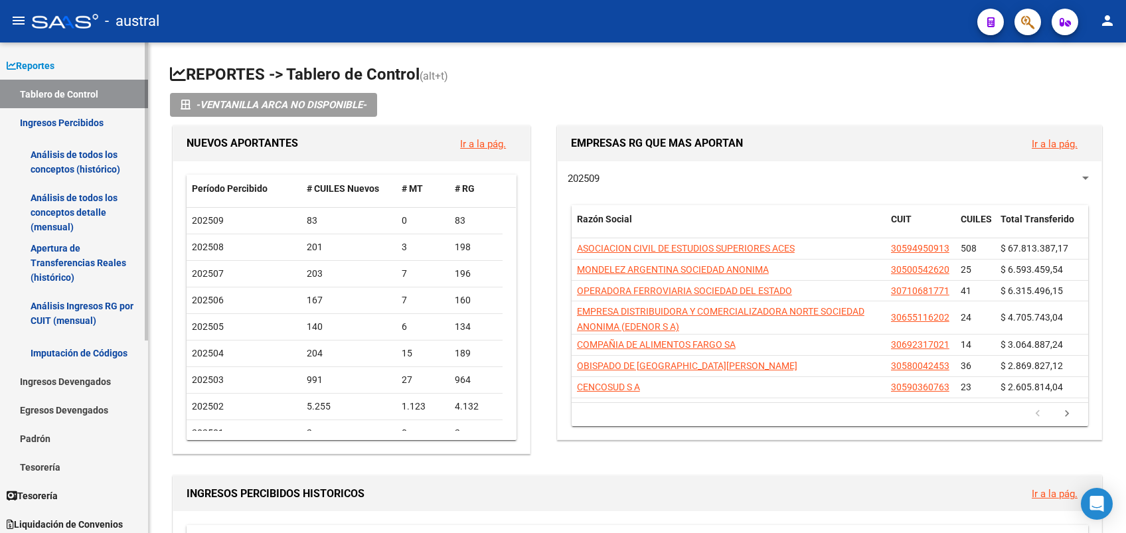
scroll to position [88, 0]
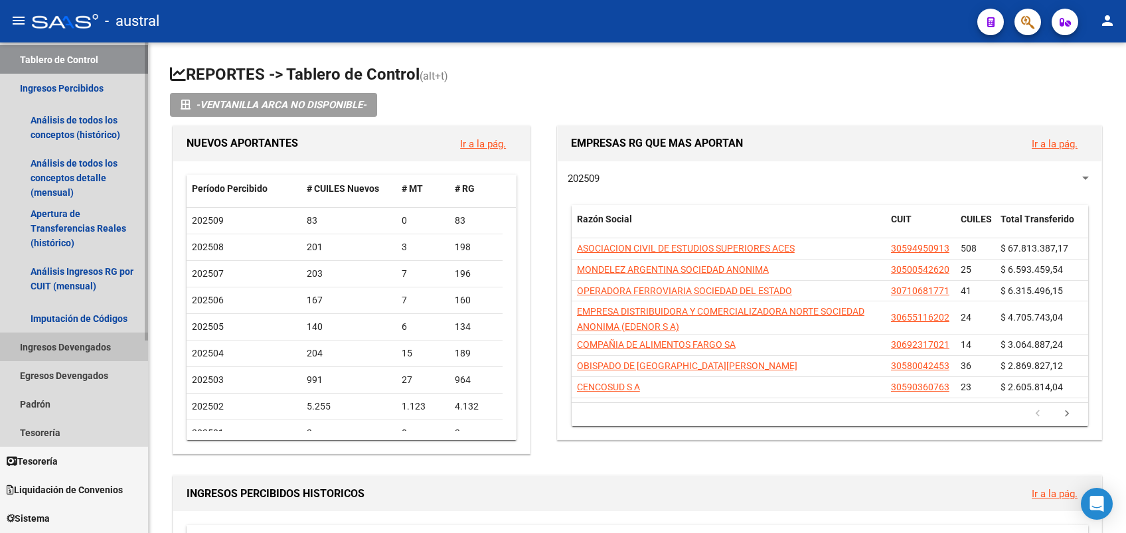
click at [94, 354] on link "Ingresos Devengados" at bounding box center [74, 347] width 148 height 29
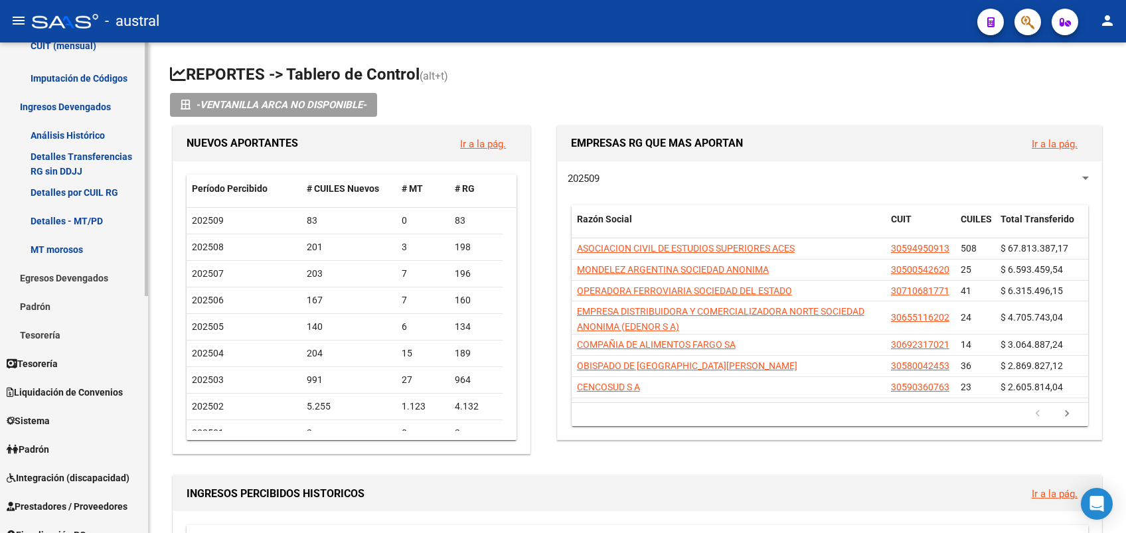
scroll to position [354, 0]
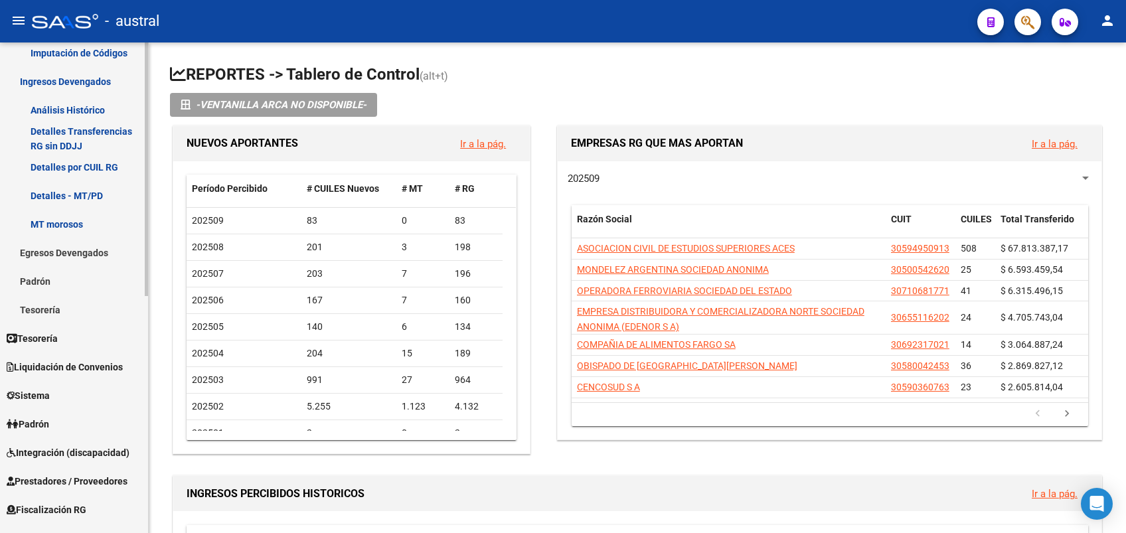
click at [77, 263] on link "Egresos Devengados" at bounding box center [74, 252] width 148 height 29
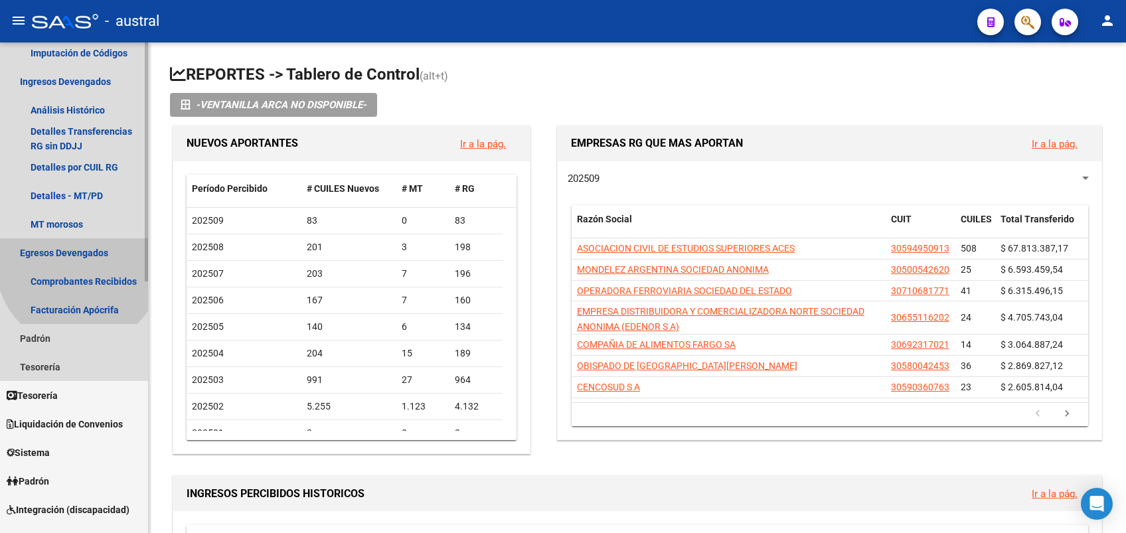
click at [77, 258] on link "Egresos Devengados" at bounding box center [74, 252] width 148 height 29
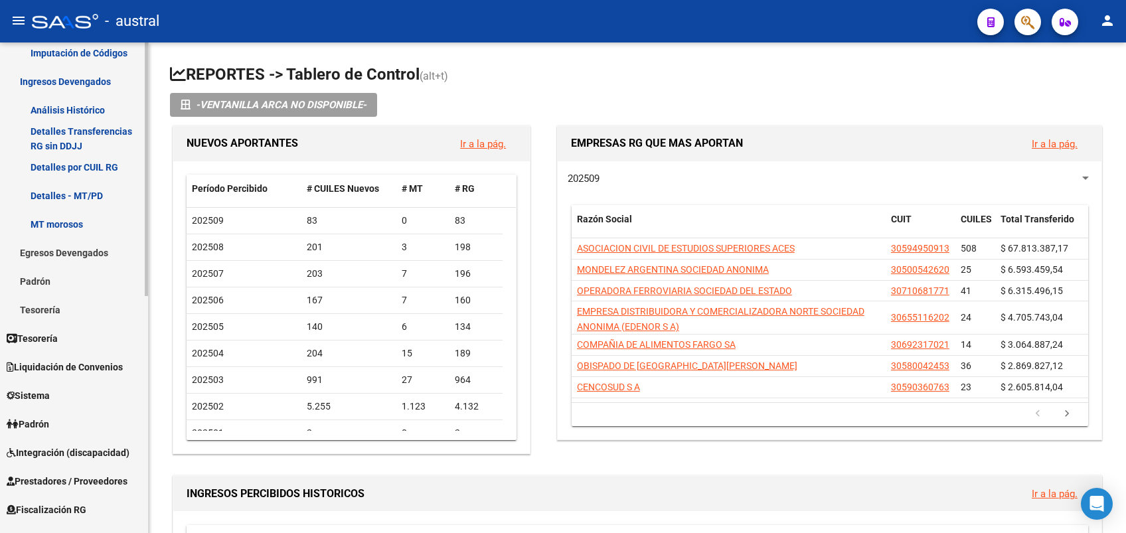
click at [34, 279] on link "Padrón" at bounding box center [74, 281] width 148 height 29
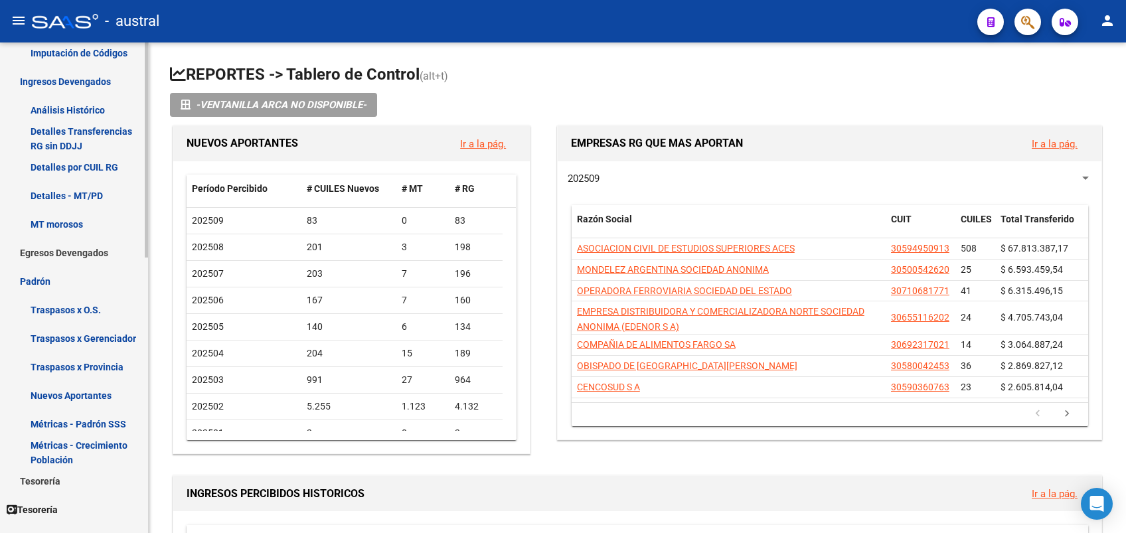
click at [71, 243] on link "Egresos Devengados" at bounding box center [74, 252] width 148 height 29
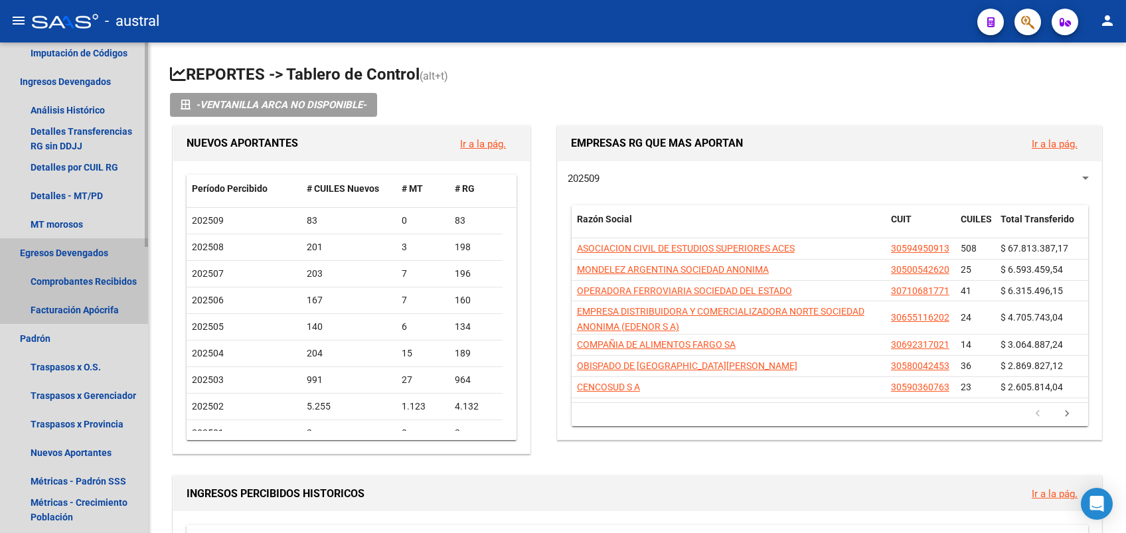
click at [73, 244] on link "Egresos Devengados" at bounding box center [74, 252] width 148 height 29
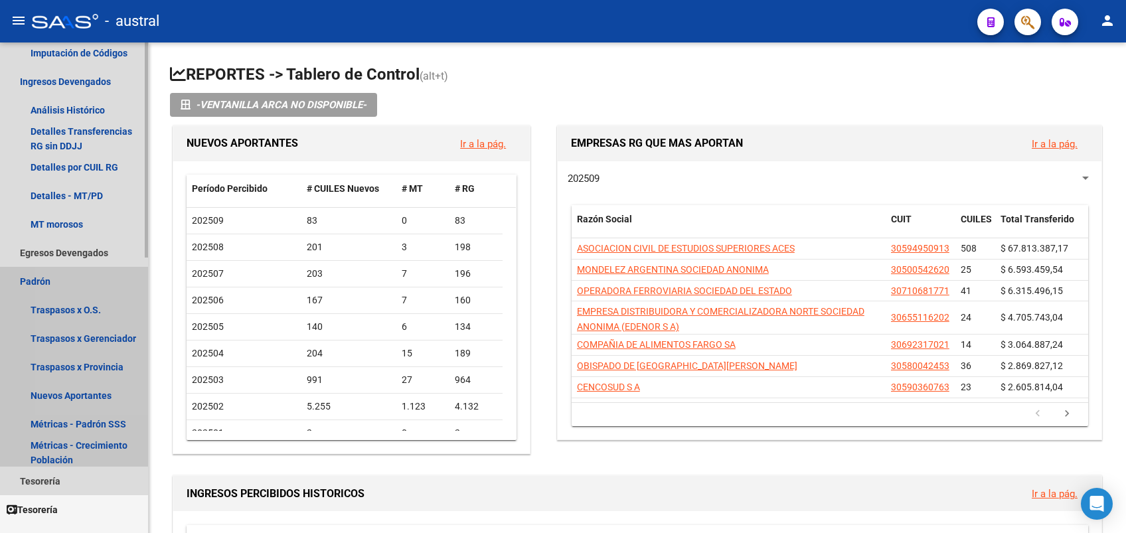
click at [69, 279] on link "Padrón" at bounding box center [74, 281] width 148 height 29
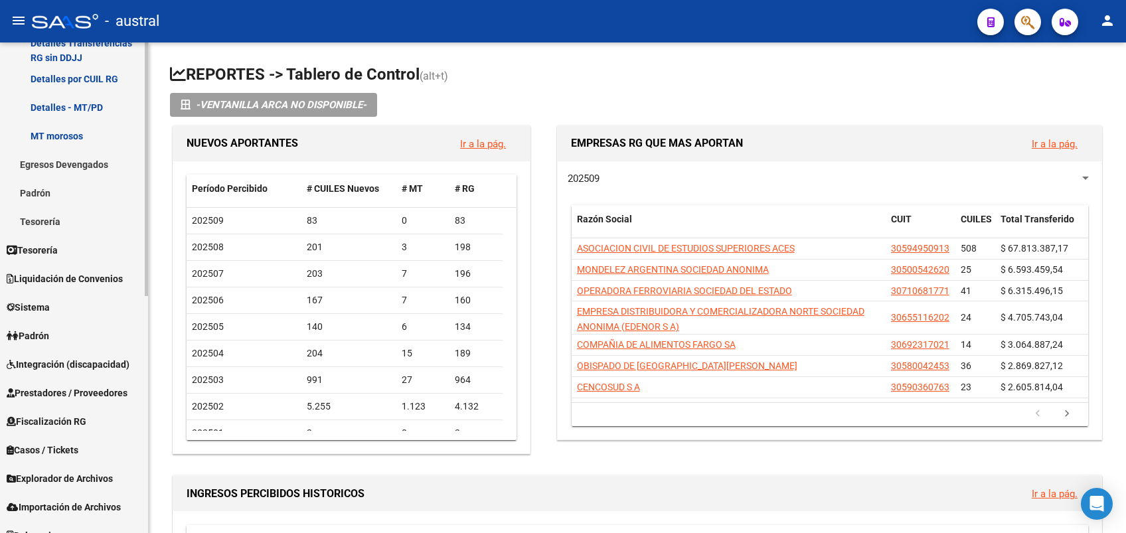
scroll to position [459, 0]
